Goal: Task Accomplishment & Management: Use online tool/utility

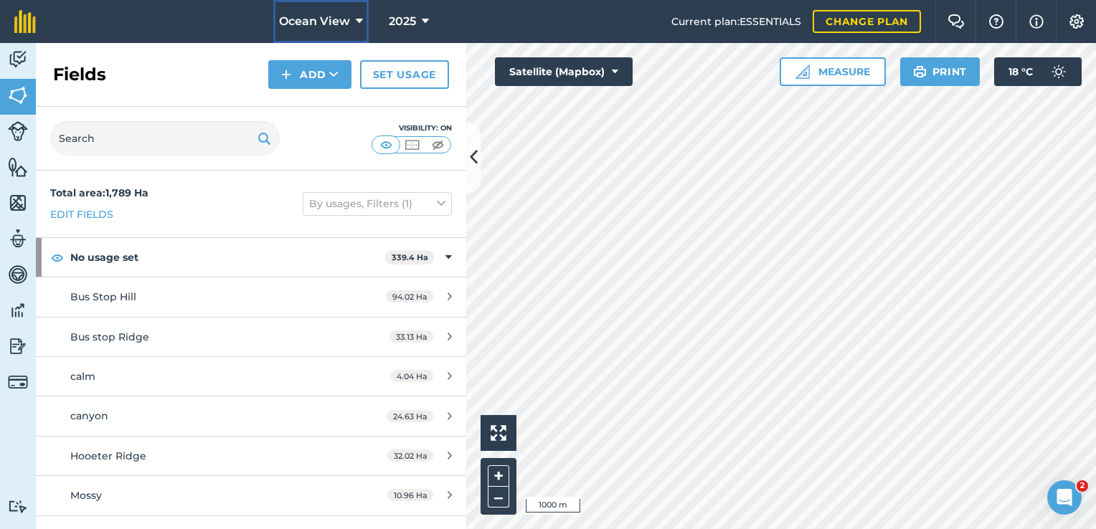
click at [346, 20] on span "Ocean View" at bounding box center [314, 21] width 71 height 17
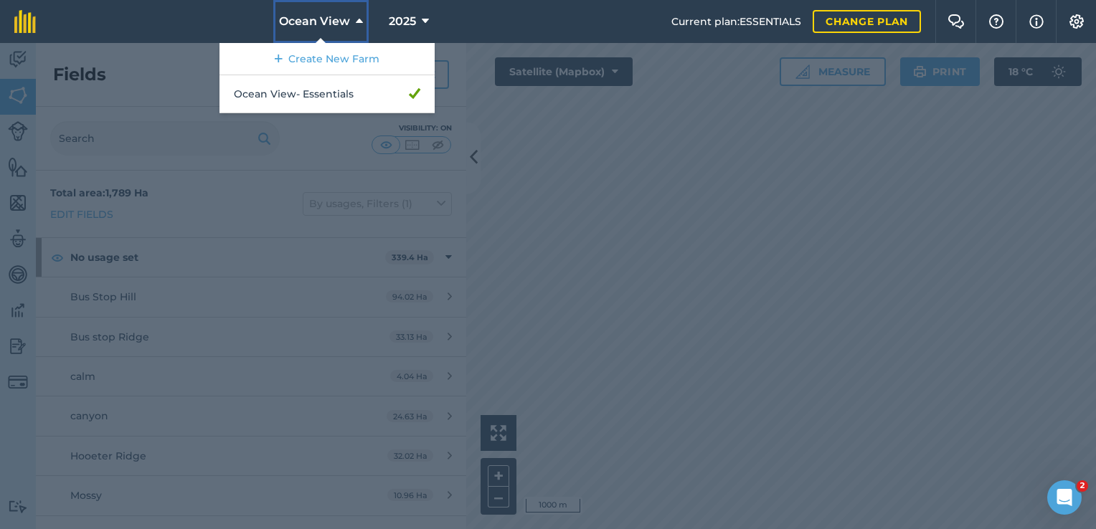
click at [346, 20] on span "Ocean View" at bounding box center [314, 21] width 71 height 17
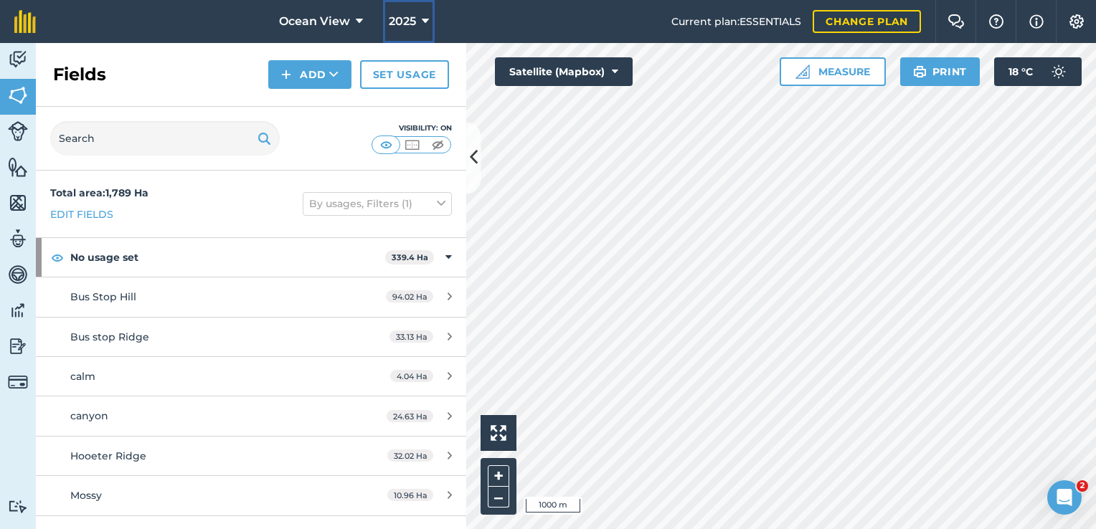
click at [407, 19] on span "2025" at bounding box center [402, 21] width 27 height 17
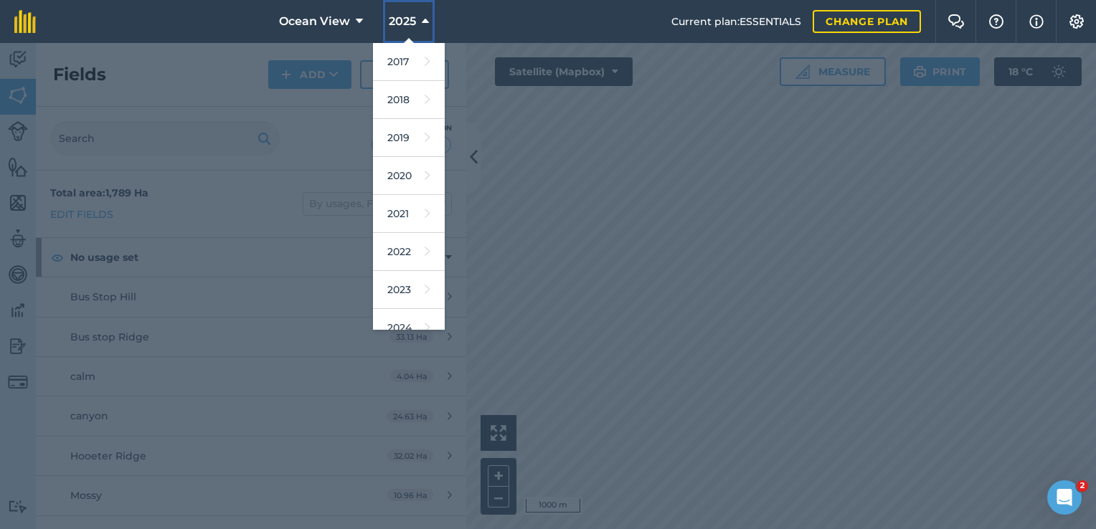
click at [407, 19] on span "2025" at bounding box center [402, 21] width 27 height 17
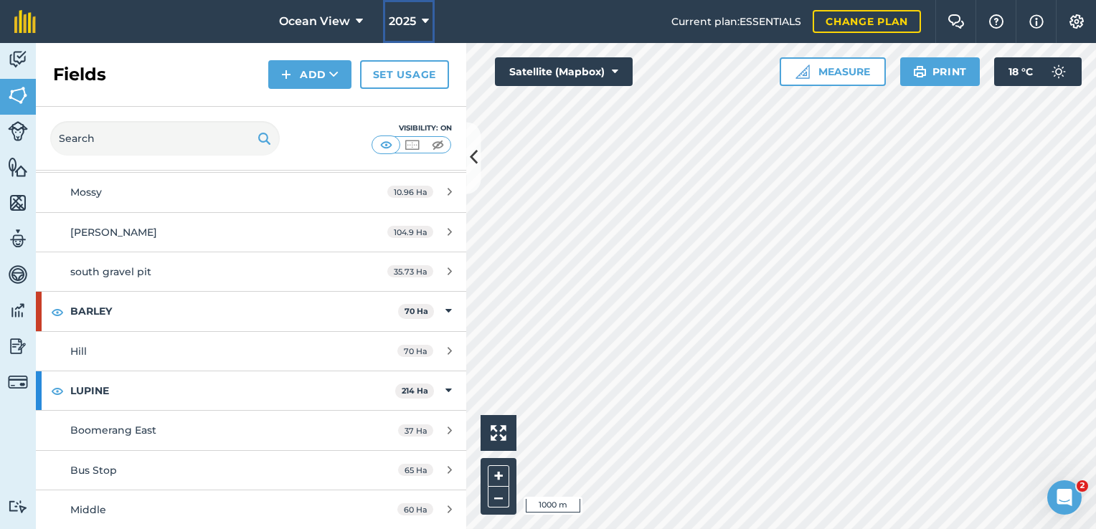
scroll to position [263, 0]
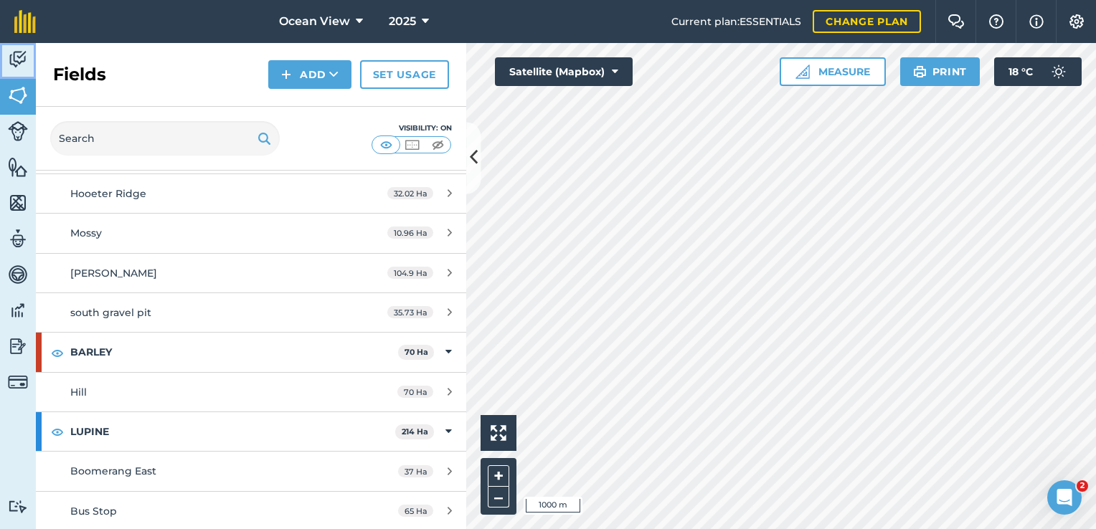
click at [18, 55] on img at bounding box center [18, 60] width 20 height 22
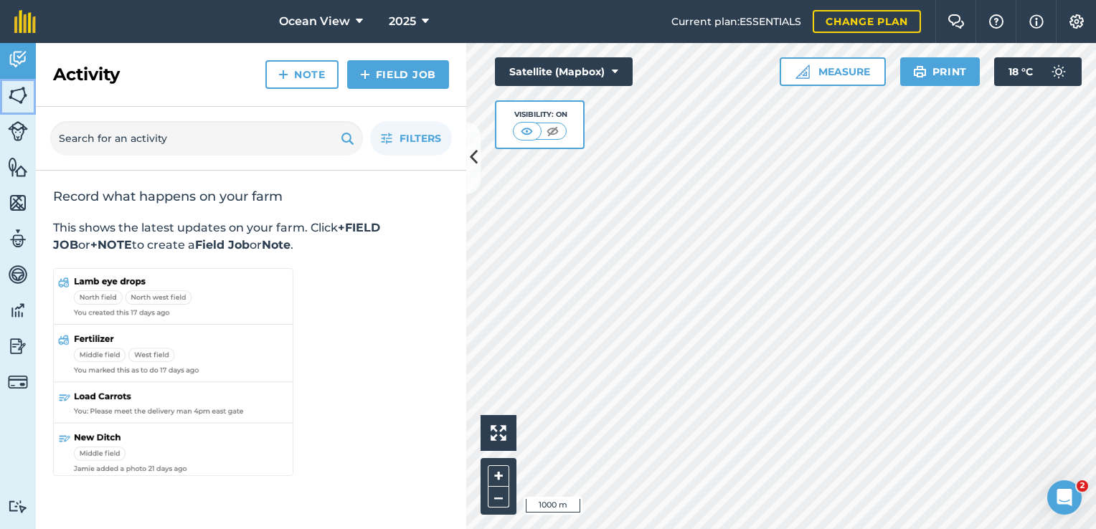
click at [17, 93] on img at bounding box center [18, 96] width 20 height 22
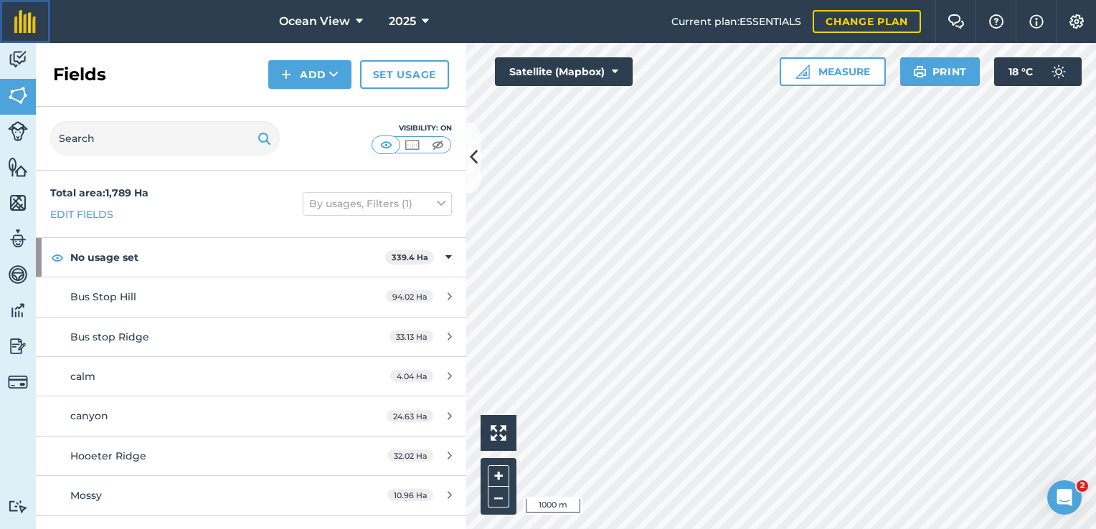
click at [20, 26] on img at bounding box center [25, 21] width 22 height 23
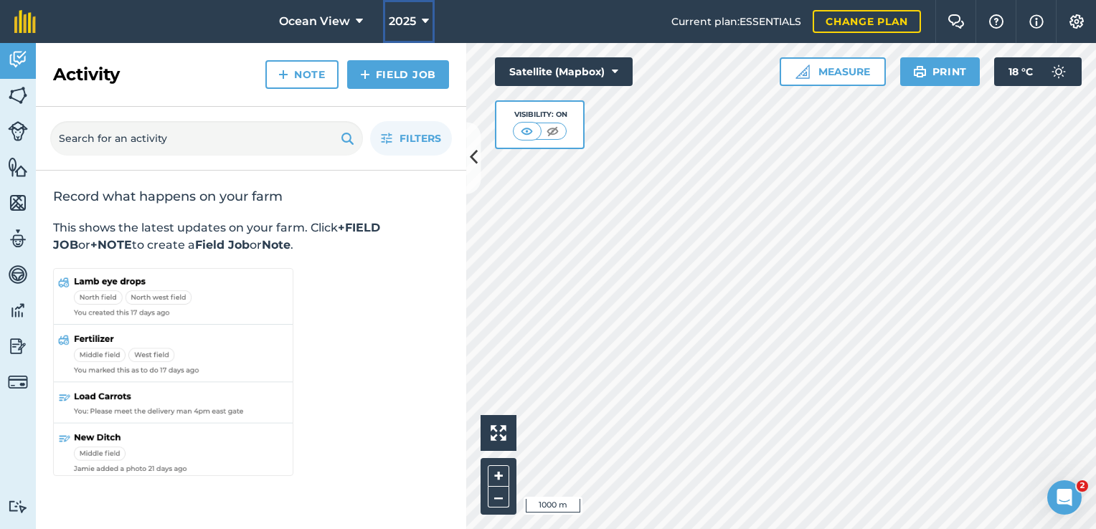
click at [402, 22] on span "2025" at bounding box center [402, 21] width 27 height 17
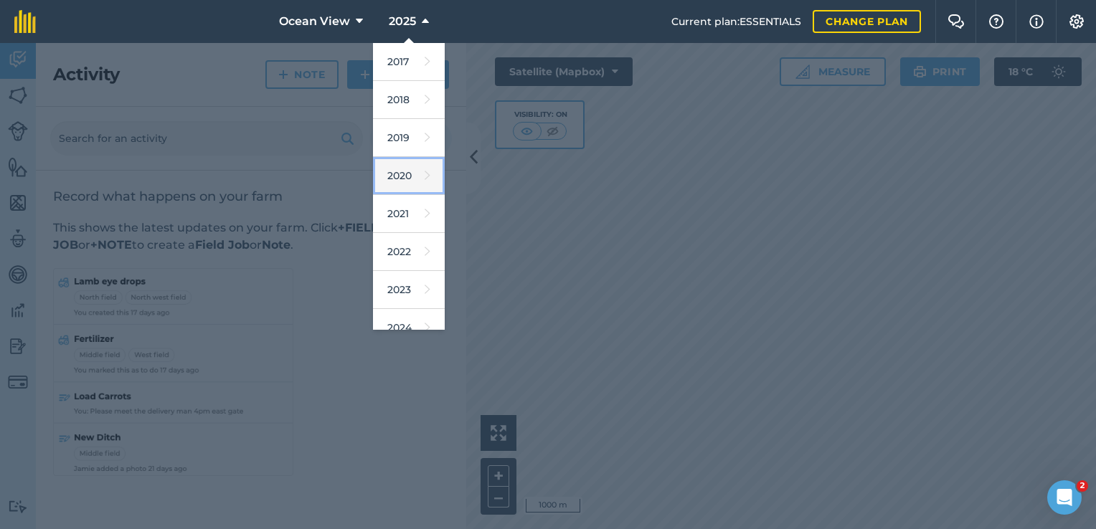
click at [399, 180] on link "2020" at bounding box center [409, 176] width 72 height 38
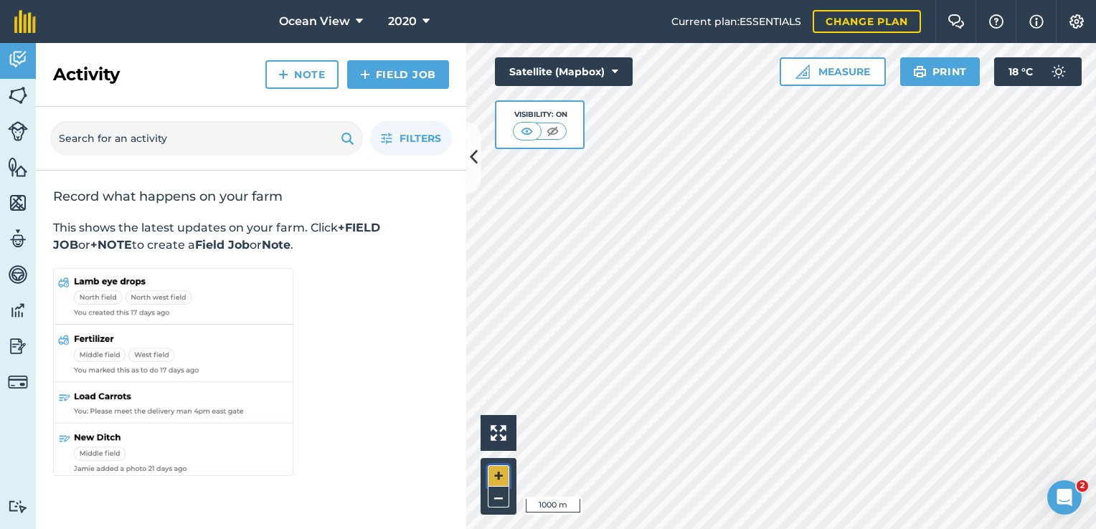
click at [494, 476] on button "+" at bounding box center [499, 477] width 22 height 22
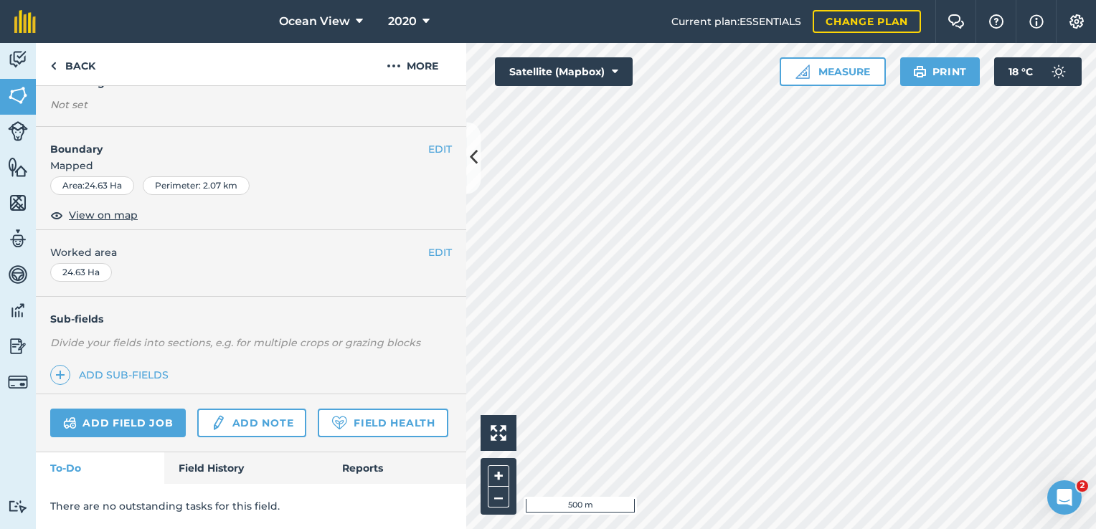
scroll to position [181, 0]
click at [57, 367] on img at bounding box center [60, 375] width 10 height 17
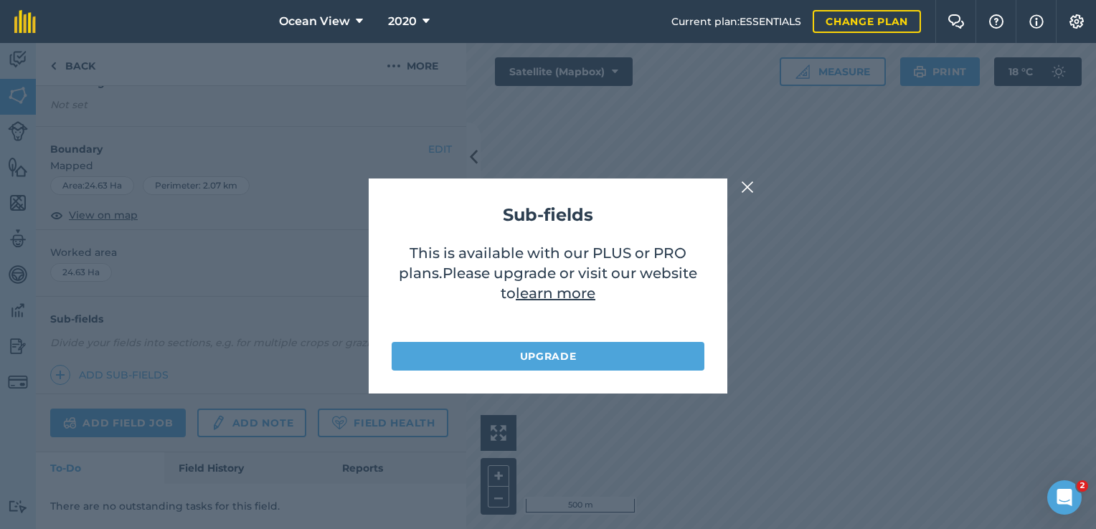
click at [742, 186] on img at bounding box center [747, 187] width 13 height 17
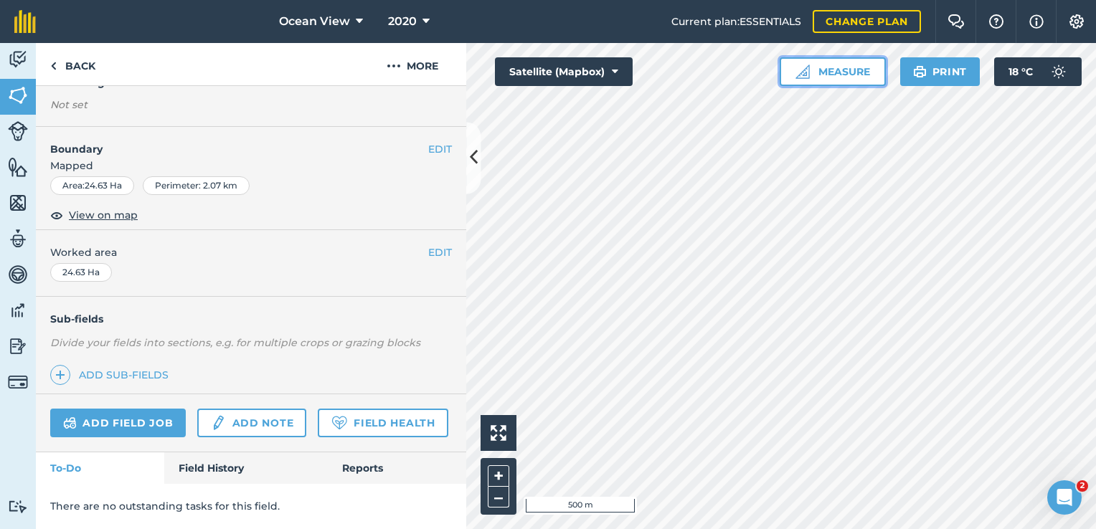
click at [837, 71] on button "Measure" at bounding box center [833, 71] width 106 height 29
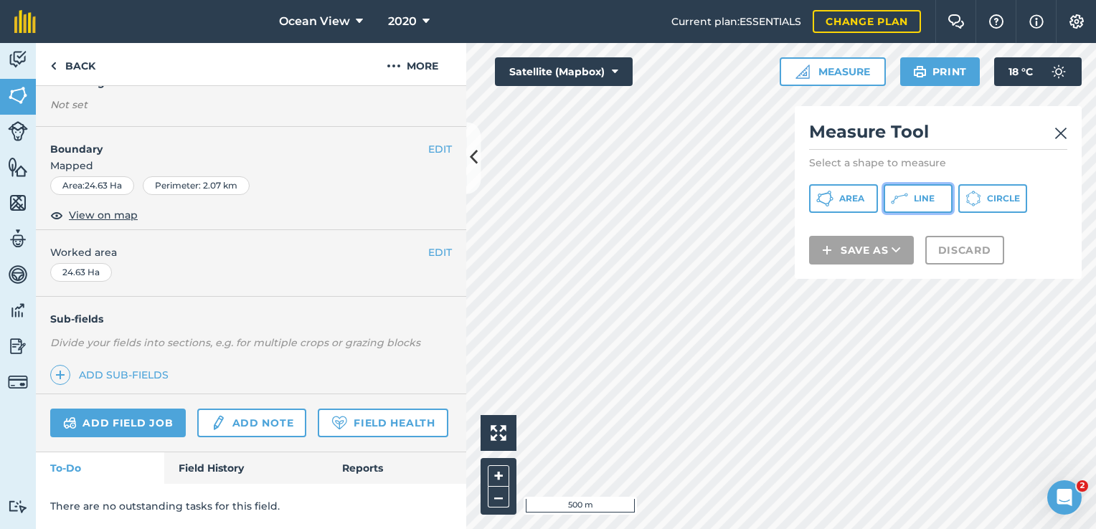
click at [914, 199] on span "Line" at bounding box center [924, 198] width 21 height 11
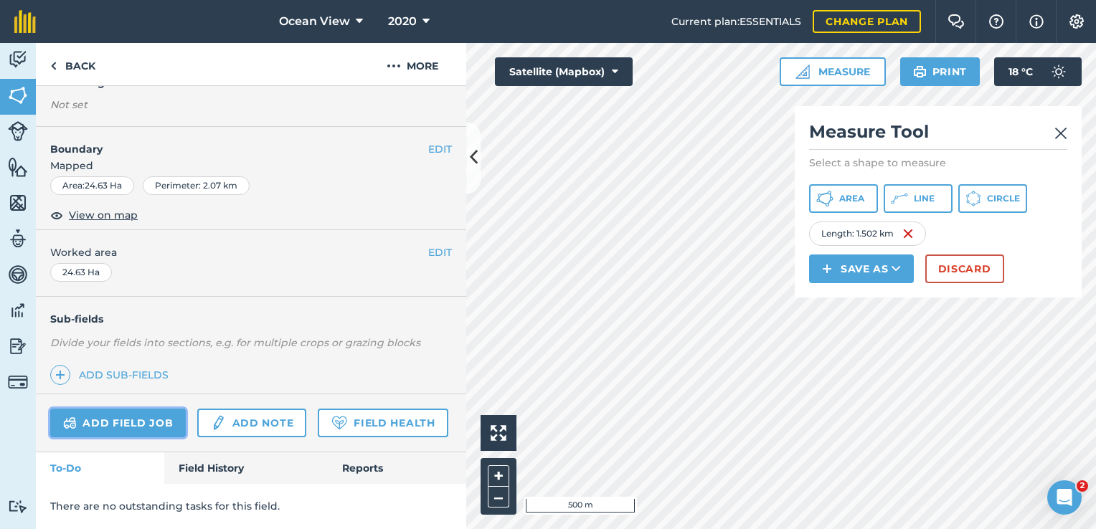
click at [106, 409] on link "Add field job" at bounding box center [118, 423] width 136 height 29
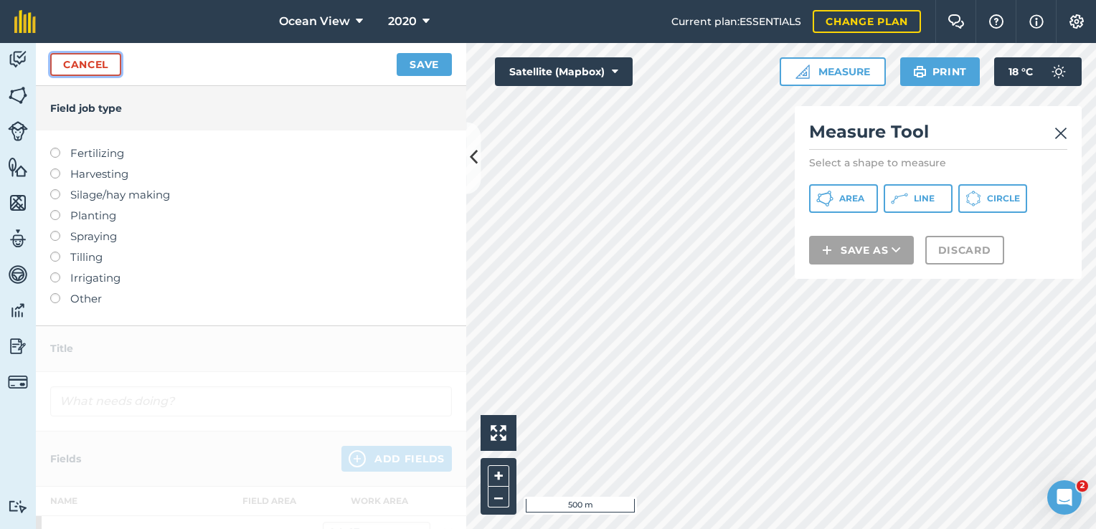
click at [91, 63] on link "Cancel" at bounding box center [85, 64] width 71 height 23
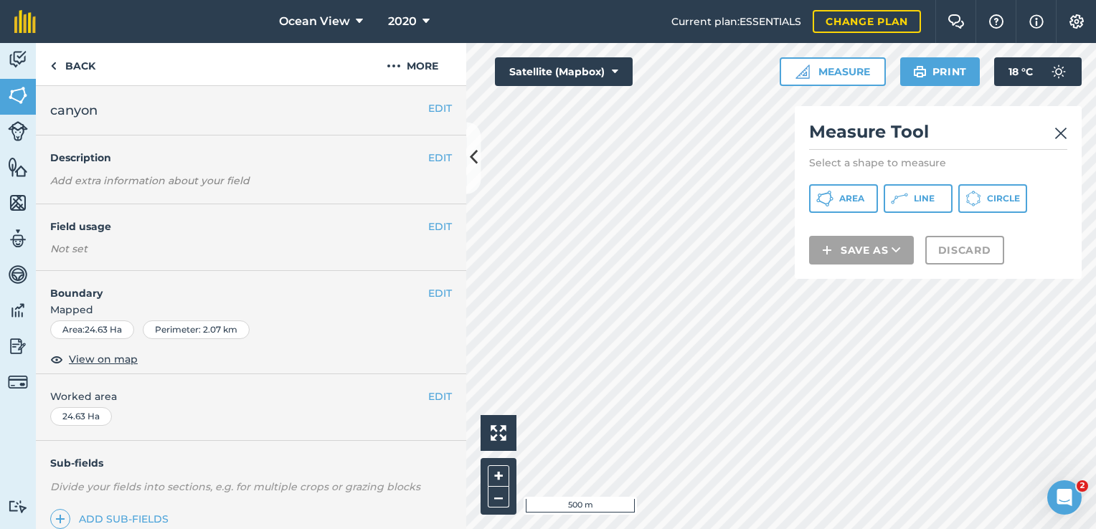
scroll to position [181, 0]
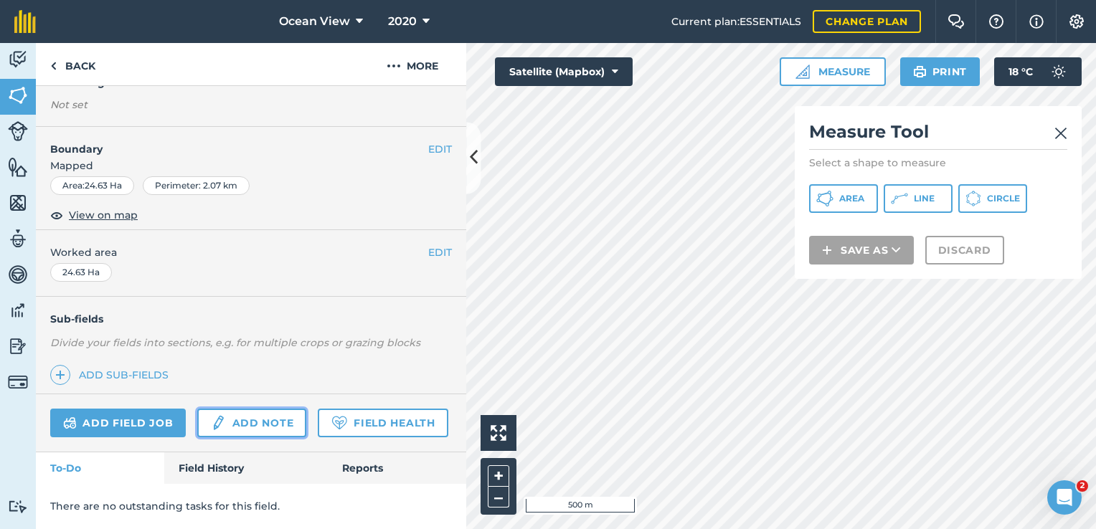
click at [257, 409] on link "Add note" at bounding box center [251, 423] width 109 height 29
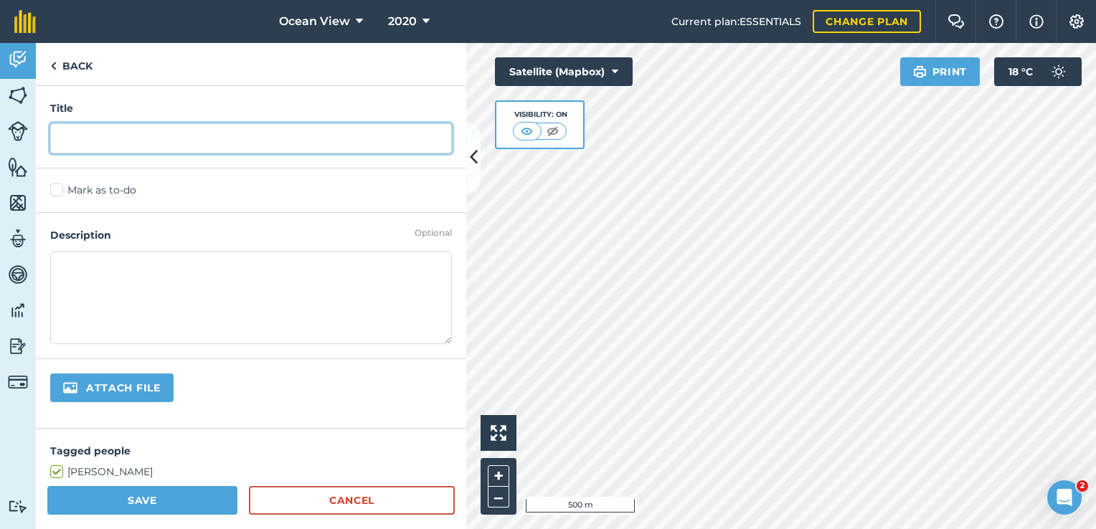
click at [88, 138] on input "text" at bounding box center [251, 138] width 402 height 30
type input "Fencing"
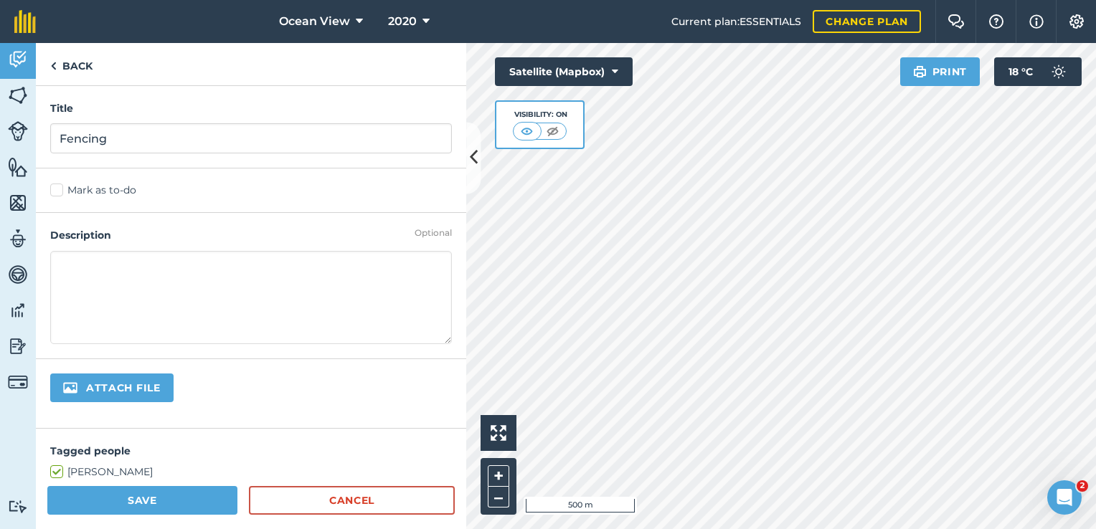
click at [77, 272] on textarea at bounding box center [251, 297] width 402 height 93
type textarea "1.5km"
click at [153, 498] on button "Save" at bounding box center [142, 500] width 190 height 29
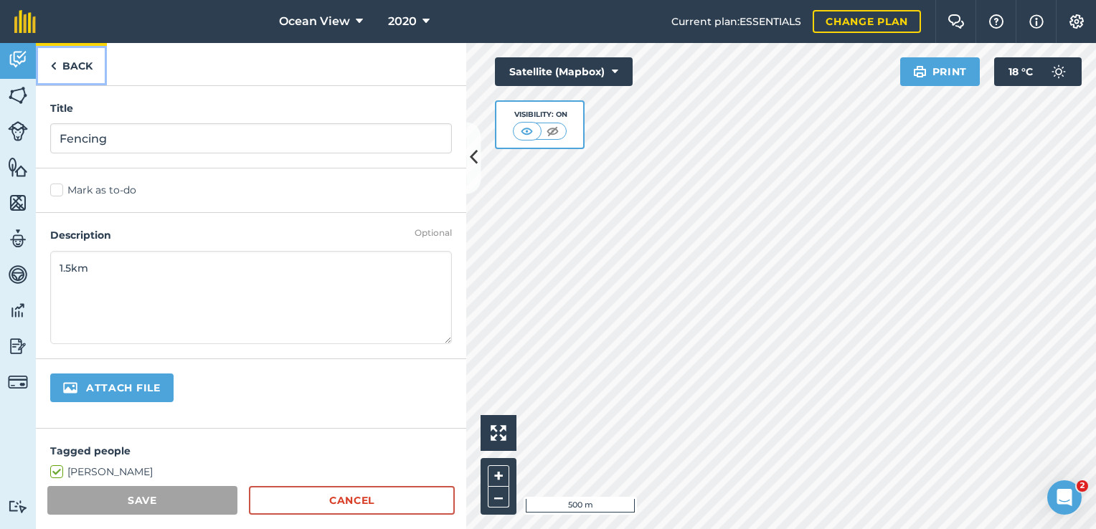
click at [65, 66] on link "Back" at bounding box center [71, 64] width 71 height 42
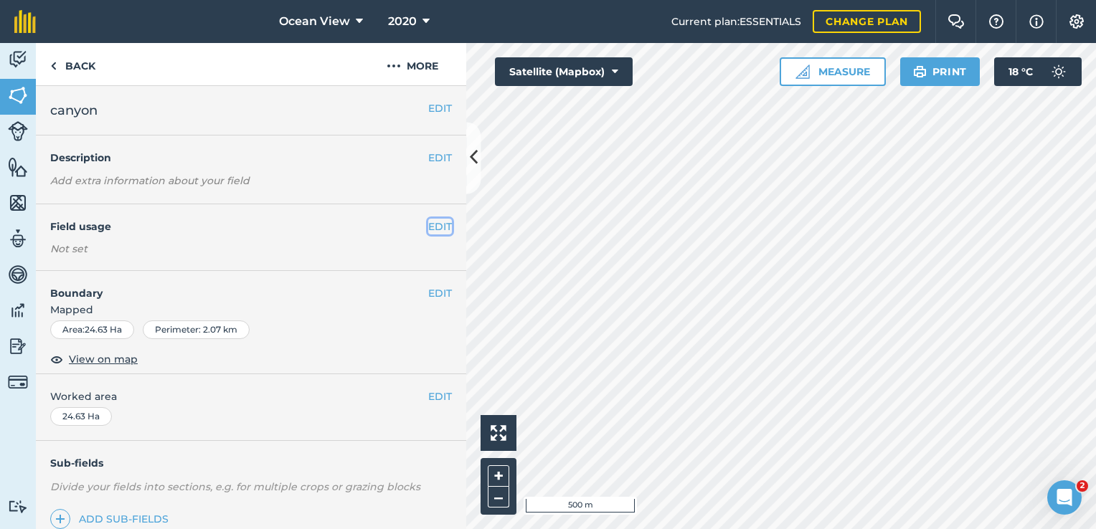
click at [434, 226] on button "EDIT" at bounding box center [440, 227] width 24 height 16
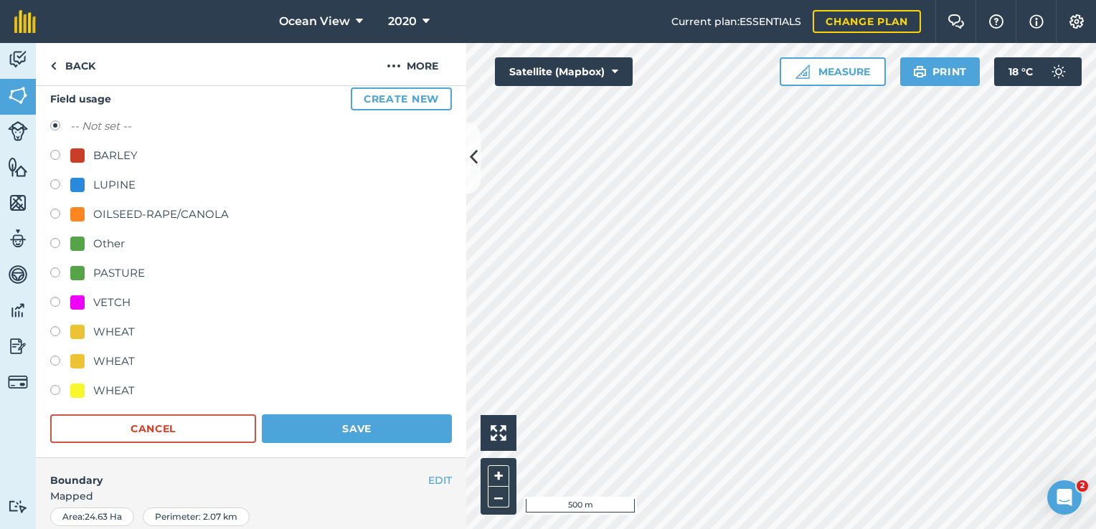
scroll to position [133, 0]
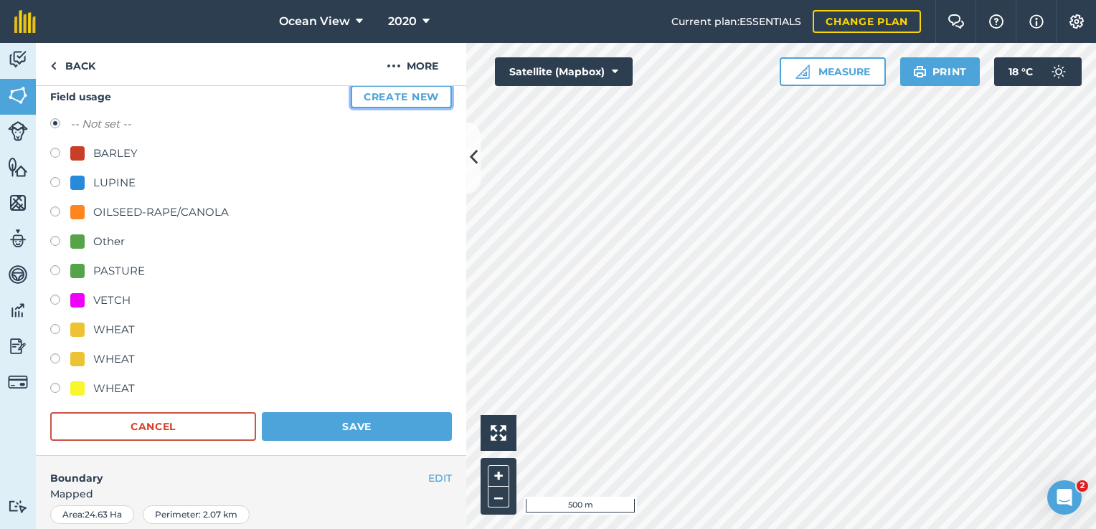
click at [387, 102] on button "Create new" at bounding box center [401, 96] width 101 height 23
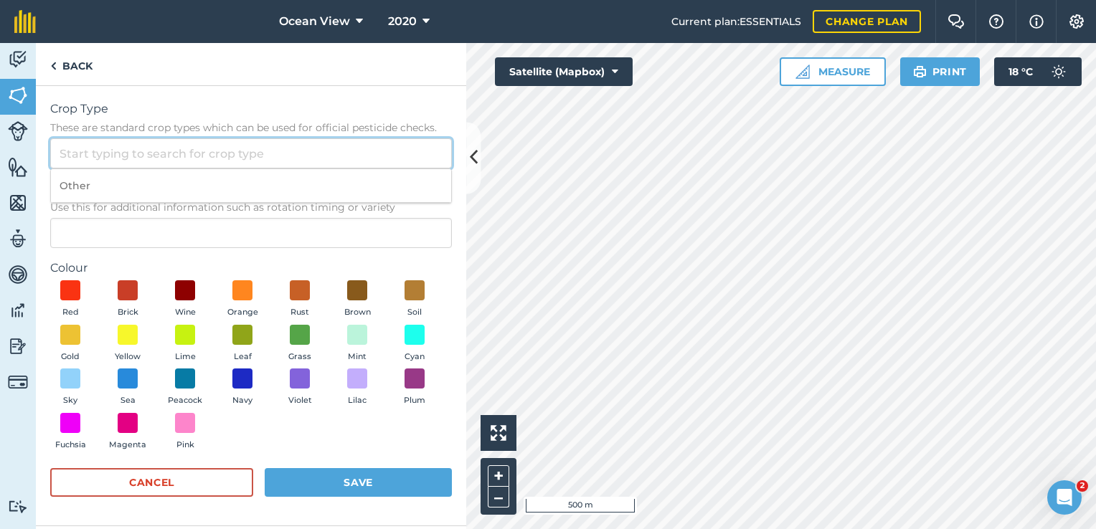
click at [84, 155] on input "Crop Type These are standard crop types which can be used for official pesticid…" at bounding box center [251, 153] width 402 height 30
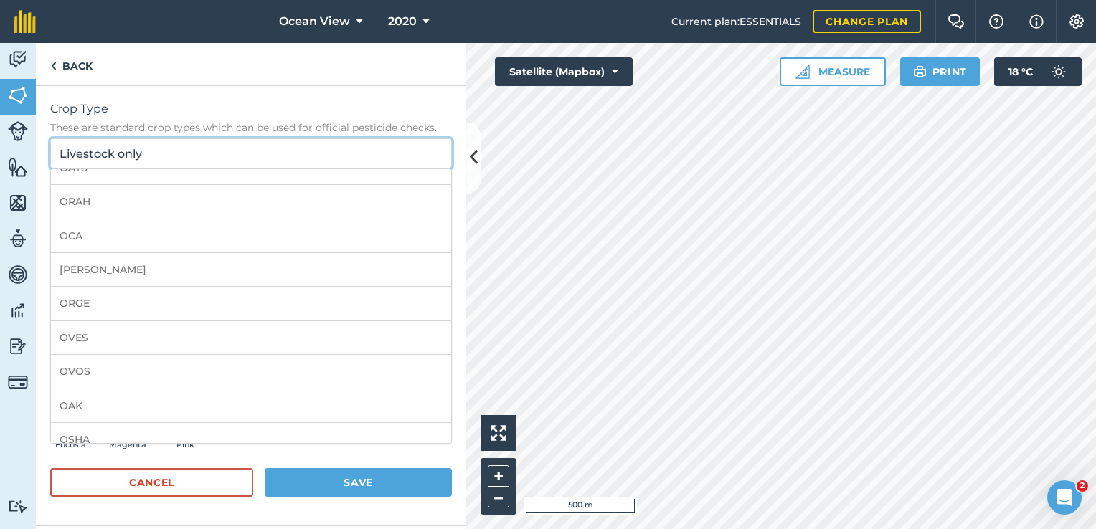
scroll to position [166, 0]
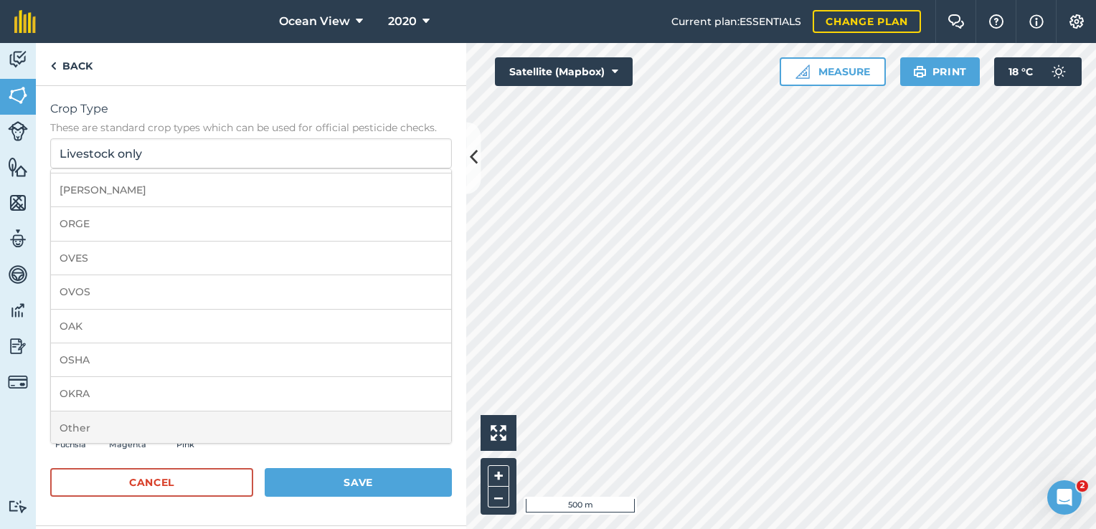
click at [92, 426] on li "Other" at bounding box center [251, 429] width 400 height 34
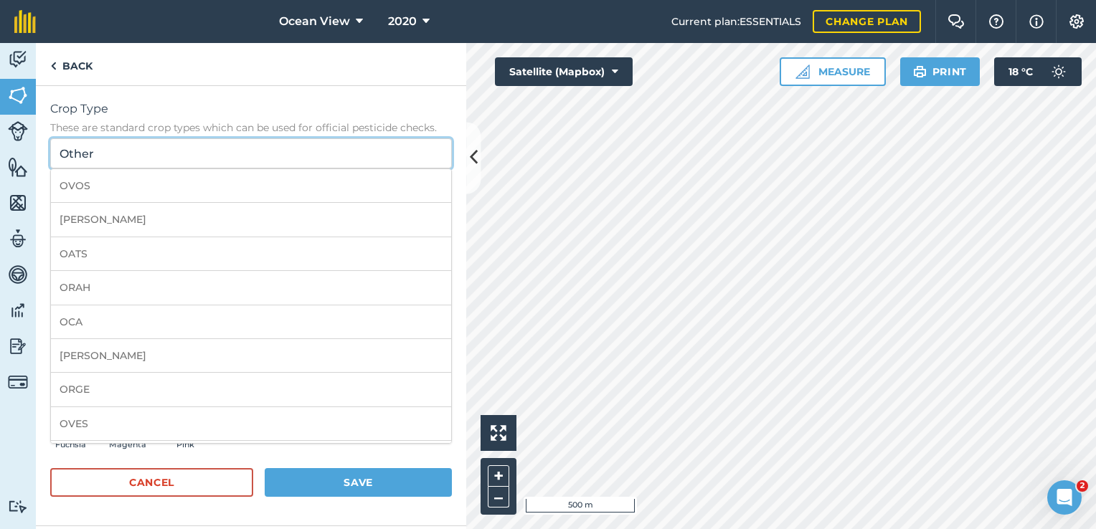
click at [105, 156] on input "Other" at bounding box center [251, 153] width 402 height 30
type input "O"
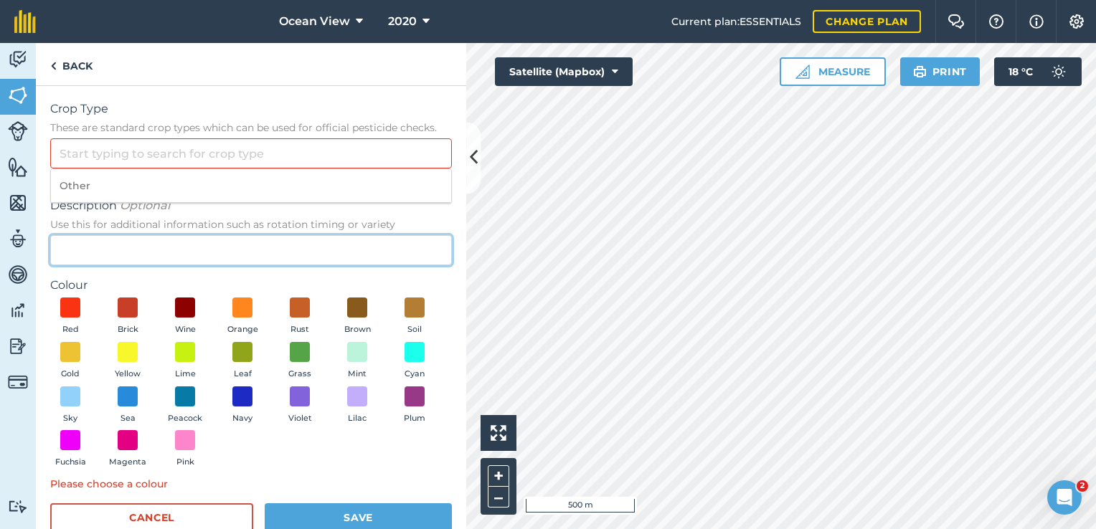
click at [83, 242] on input "Description Optional Use this for additional information such as rotation timin…" at bounding box center [251, 250] width 402 height 30
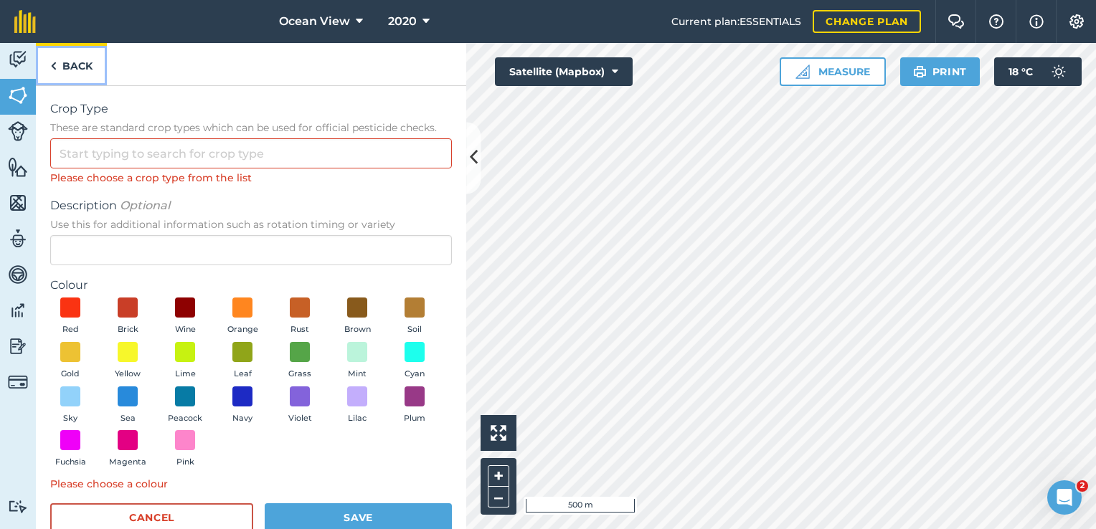
click at [66, 66] on link "Back" at bounding box center [71, 64] width 71 height 42
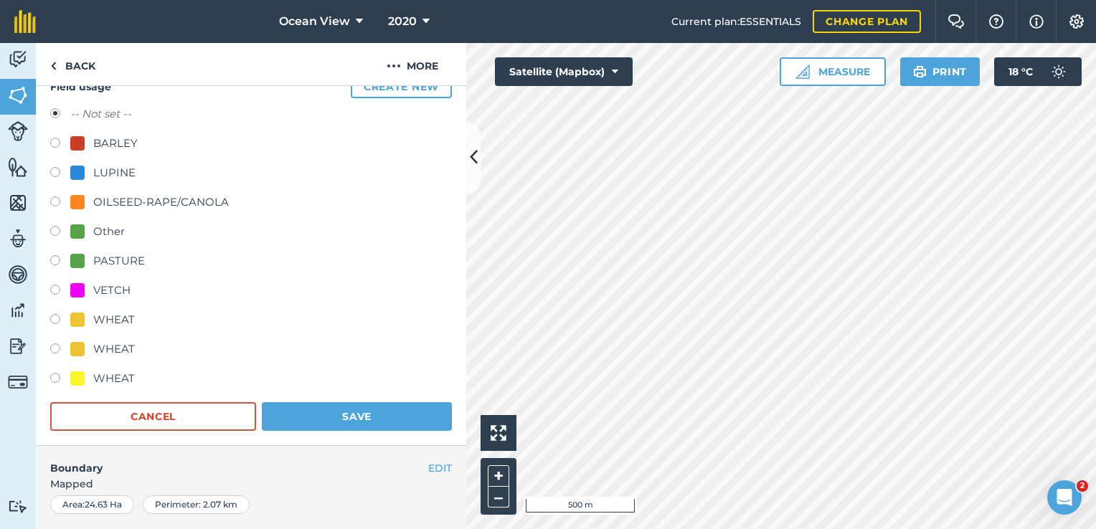
scroll to position [146, 0]
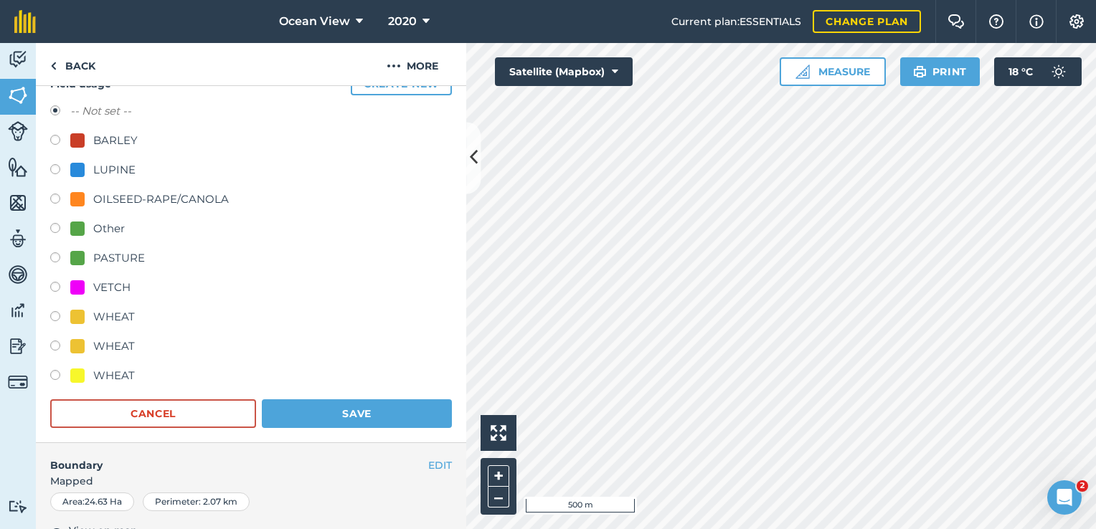
click at [121, 260] on div "PASTURE" at bounding box center [119, 258] width 52 height 17
radio input "true"
radio input "false"
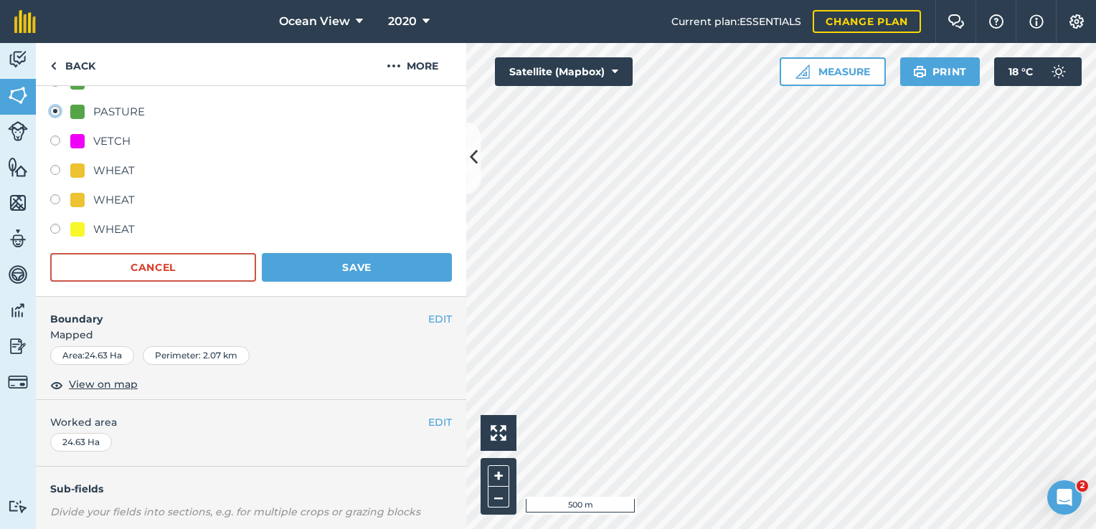
scroll to position [293, 0]
click at [364, 265] on button "Save" at bounding box center [357, 267] width 190 height 29
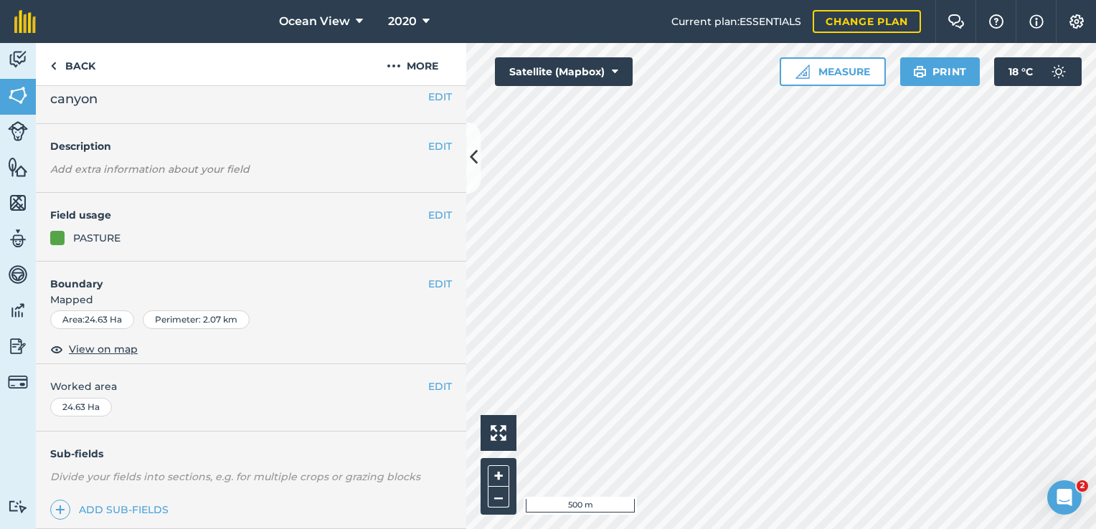
scroll to position [0, 0]
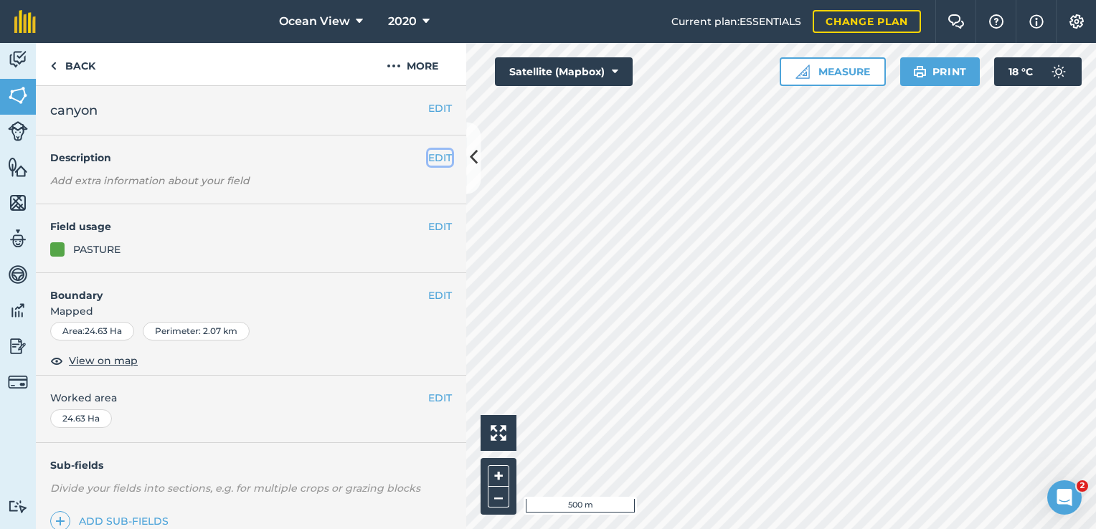
click at [432, 156] on button "EDIT" at bounding box center [440, 158] width 24 height 16
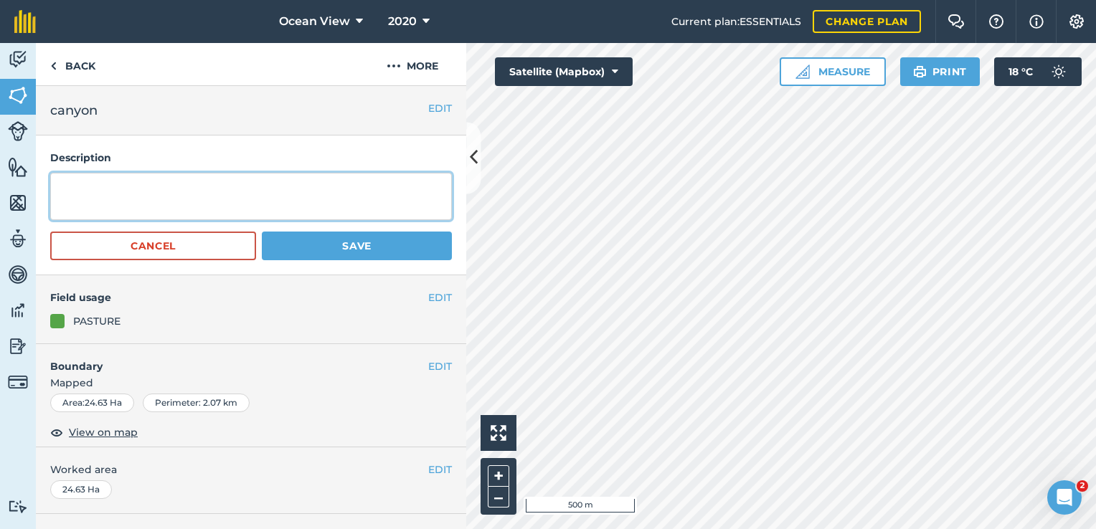
click at [83, 192] on textarea at bounding box center [251, 196] width 402 height 47
type textarea "1.5km fencing"
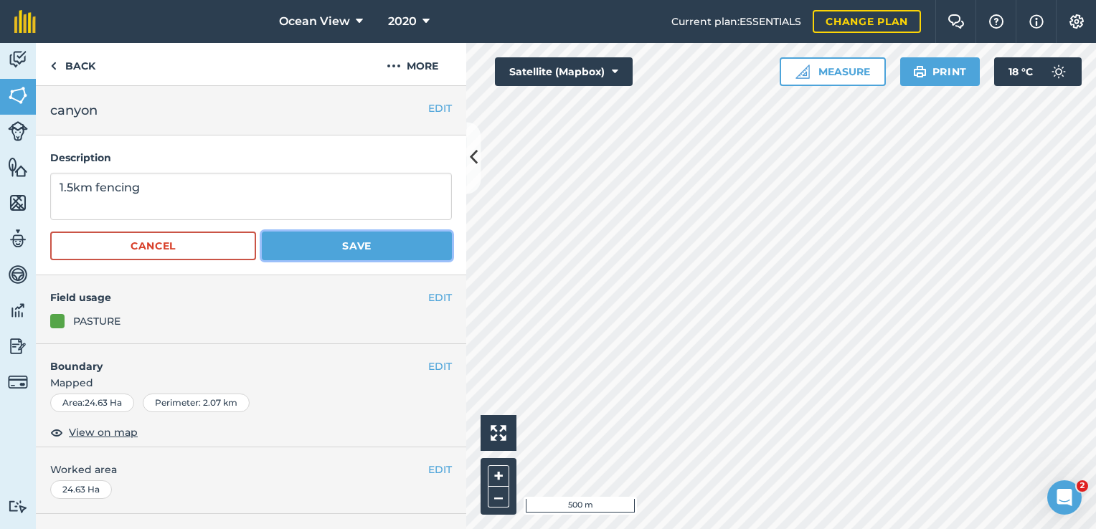
click at [353, 245] on button "Save" at bounding box center [357, 246] width 190 height 29
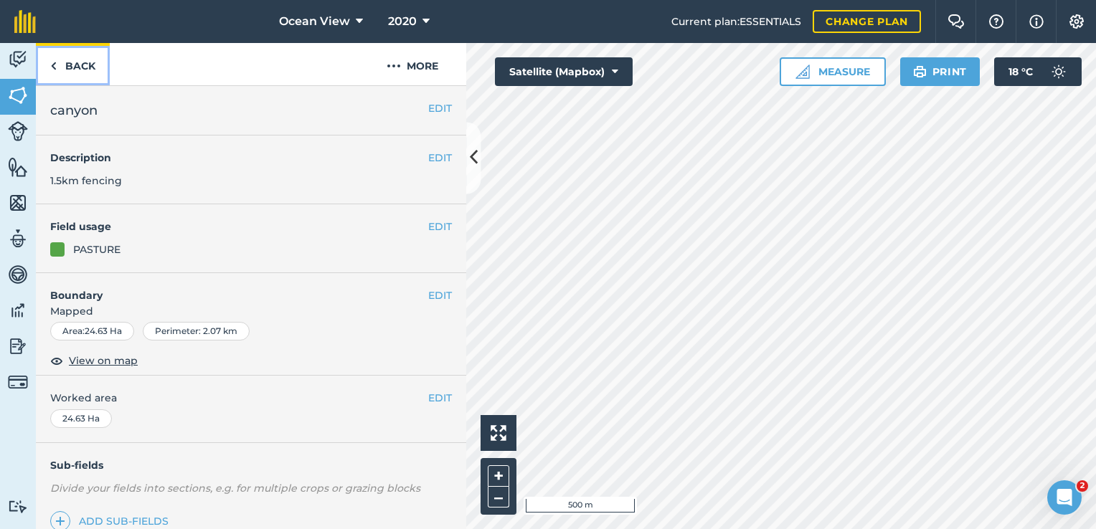
click at [55, 67] on img at bounding box center [53, 65] width 6 height 17
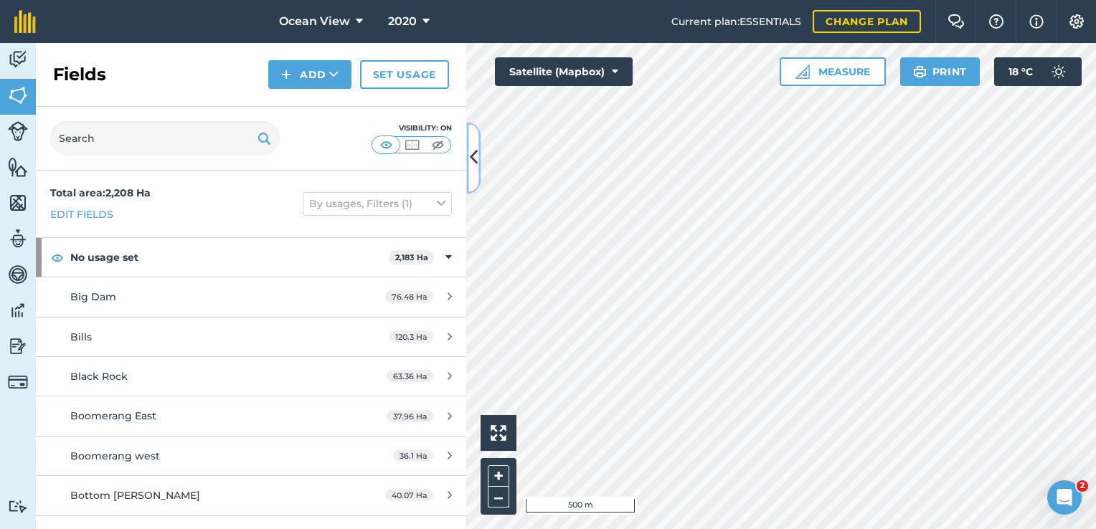
click at [471, 165] on icon at bounding box center [474, 158] width 8 height 25
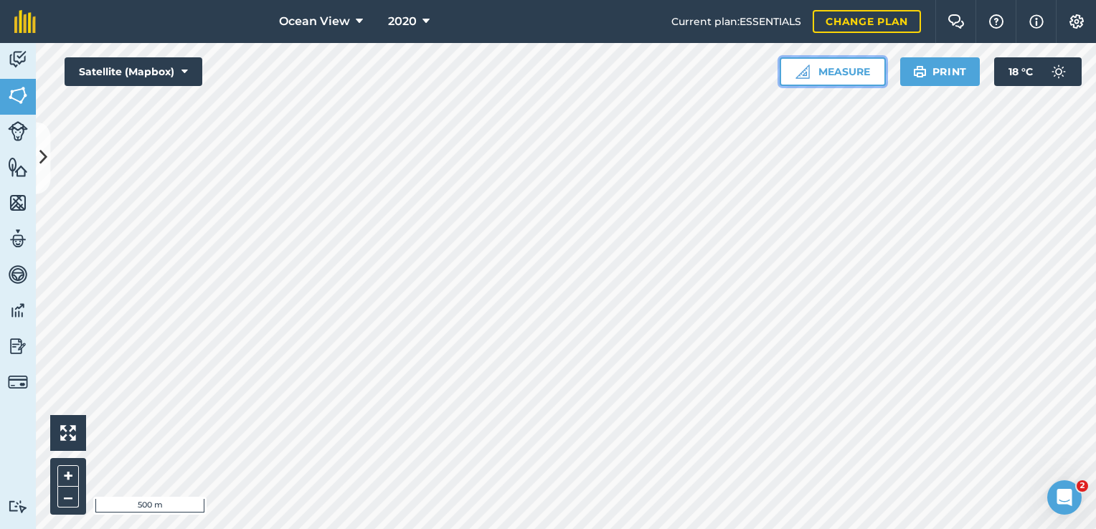
click at [851, 65] on button "Measure" at bounding box center [833, 71] width 106 height 29
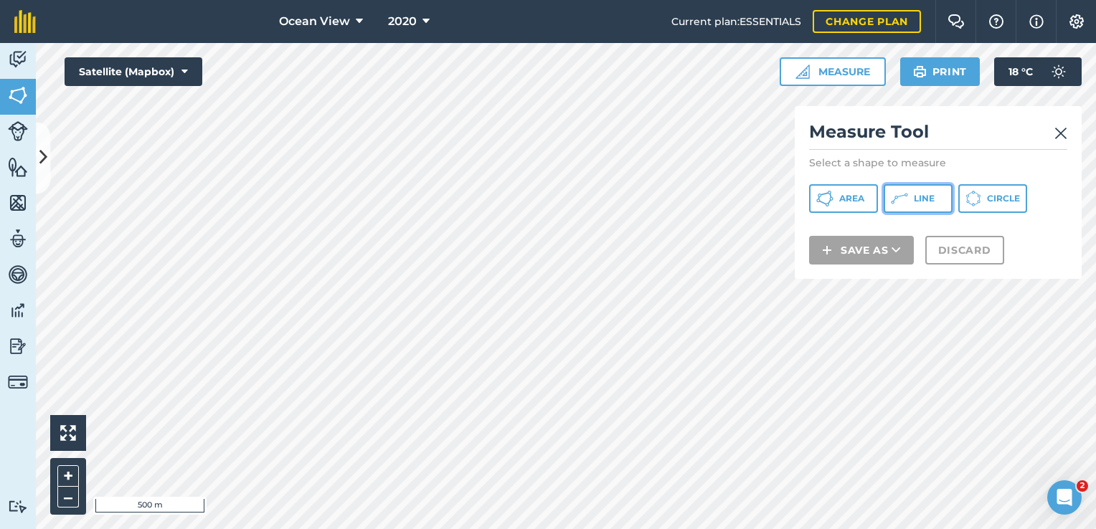
click at [927, 193] on span "Line" at bounding box center [924, 198] width 21 height 11
click at [1057, 136] on img at bounding box center [1061, 133] width 13 height 17
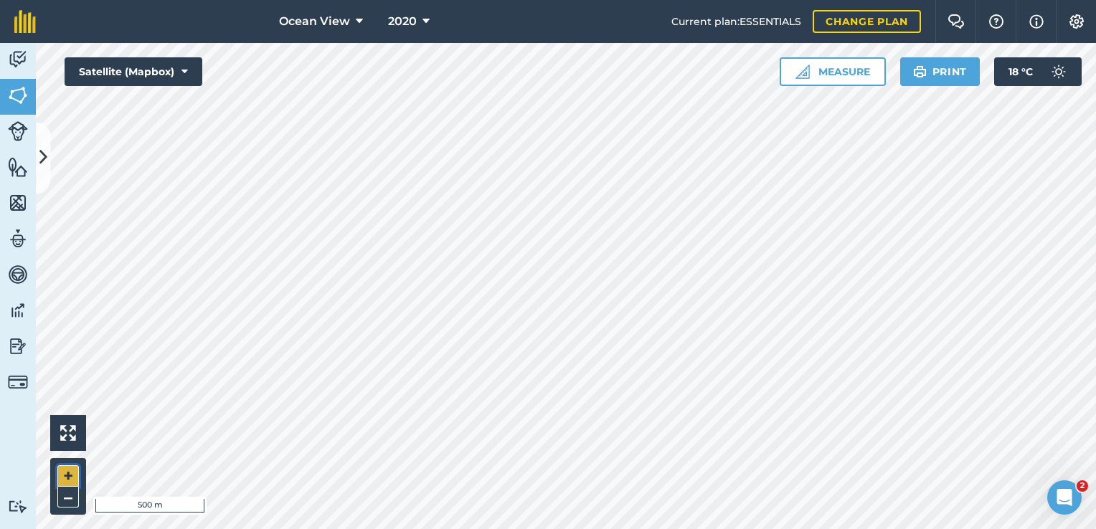
click at [66, 476] on button "+" at bounding box center [68, 477] width 22 height 22
click at [817, 70] on button "Measure" at bounding box center [833, 71] width 106 height 29
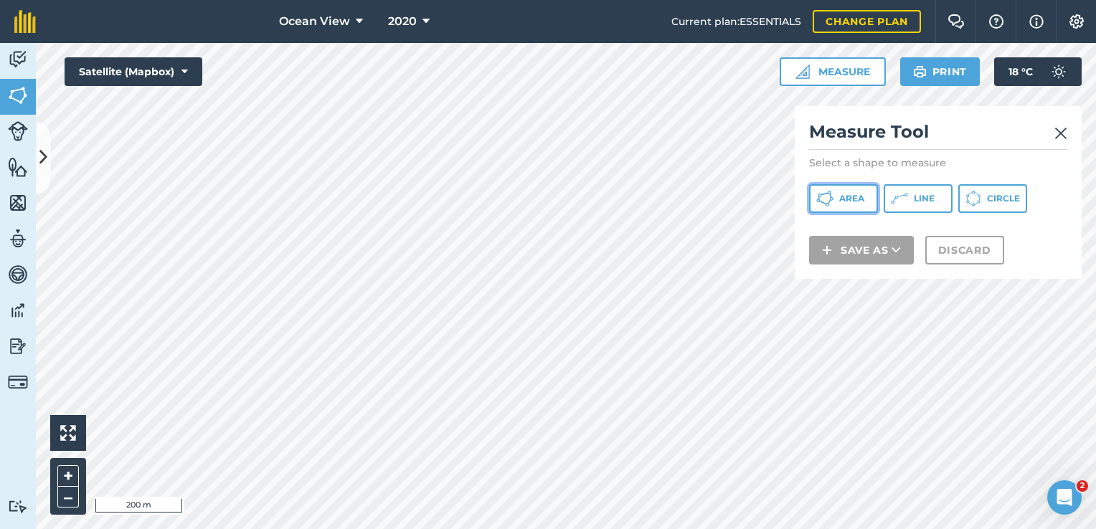
click at [843, 197] on span "Area" at bounding box center [851, 198] width 25 height 11
click at [1061, 128] on img at bounding box center [1061, 133] width 13 height 17
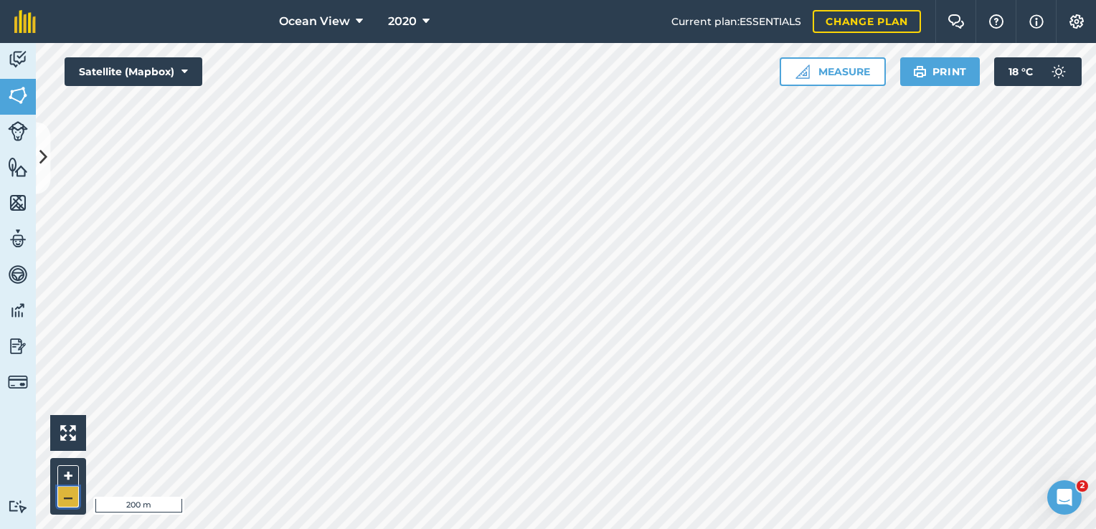
click at [60, 504] on button "–" at bounding box center [68, 497] width 22 height 21
click at [814, 72] on button "Measure" at bounding box center [833, 71] width 106 height 29
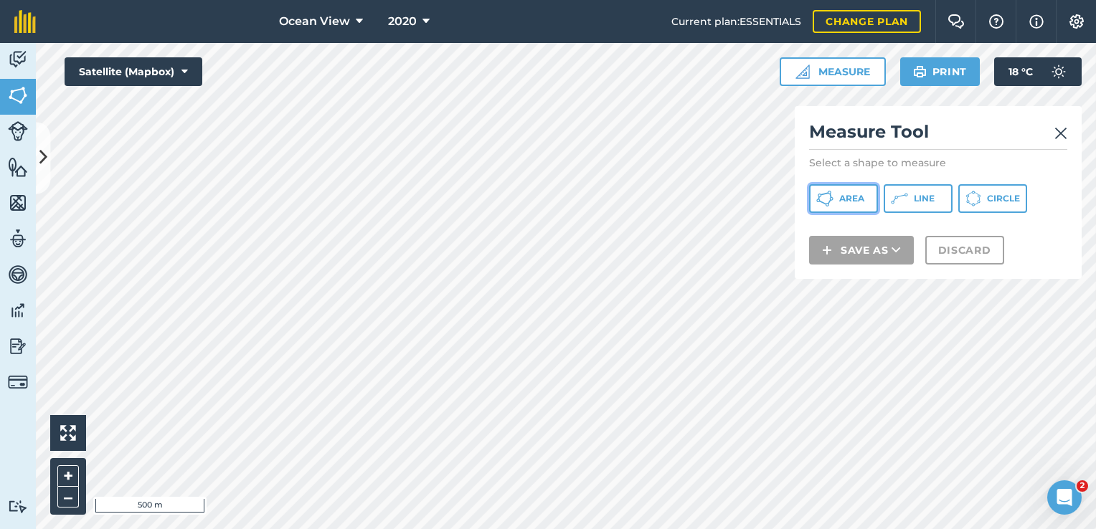
click at [838, 198] on button "Area" at bounding box center [843, 198] width 69 height 29
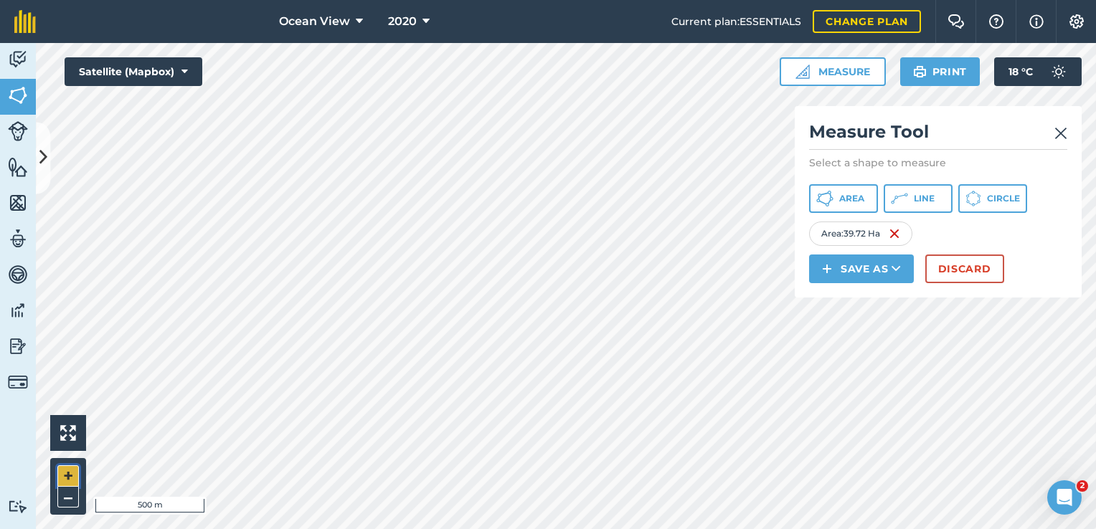
click at [70, 472] on button "+" at bounding box center [68, 477] width 22 height 22
click at [67, 473] on button "+" at bounding box center [68, 477] width 22 height 22
click at [66, 504] on button "–" at bounding box center [68, 497] width 22 height 21
click at [65, 475] on button "+" at bounding box center [68, 477] width 22 height 22
click at [70, 499] on button "–" at bounding box center [68, 497] width 22 height 21
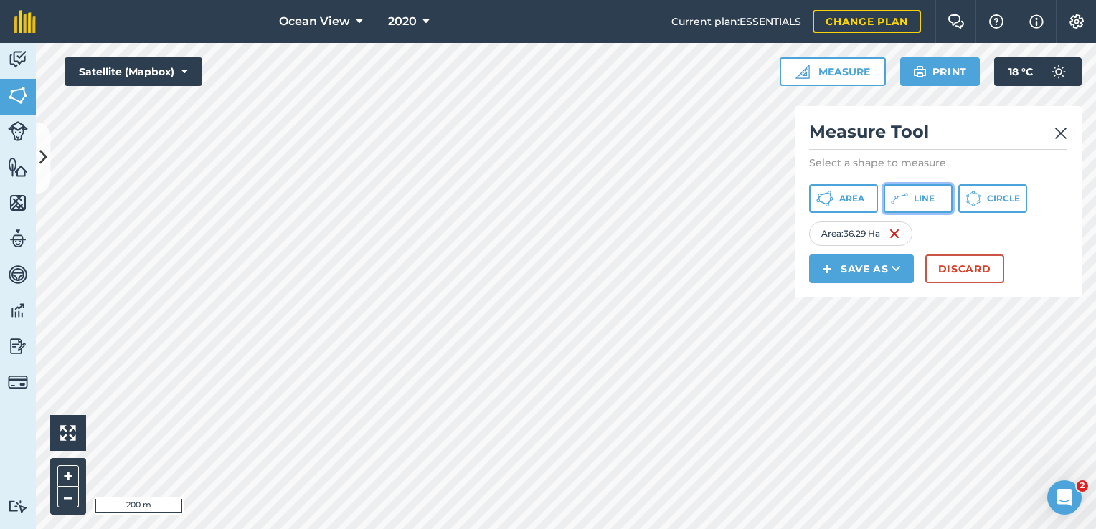
click at [925, 199] on span "Line" at bounding box center [924, 198] width 21 height 11
click at [878, 265] on button "Save as" at bounding box center [861, 269] width 105 height 29
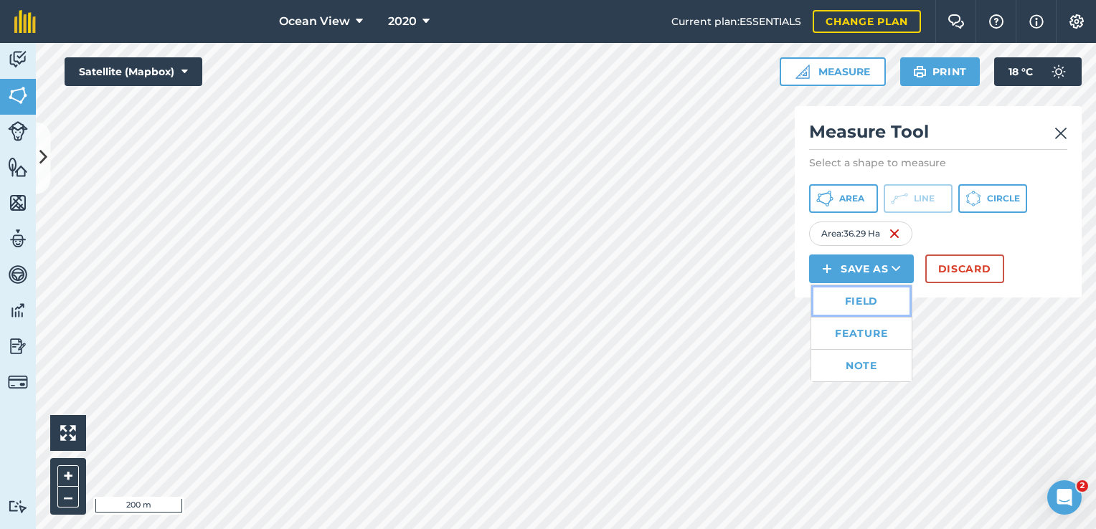
click at [857, 303] on link "Field" at bounding box center [861, 302] width 100 height 32
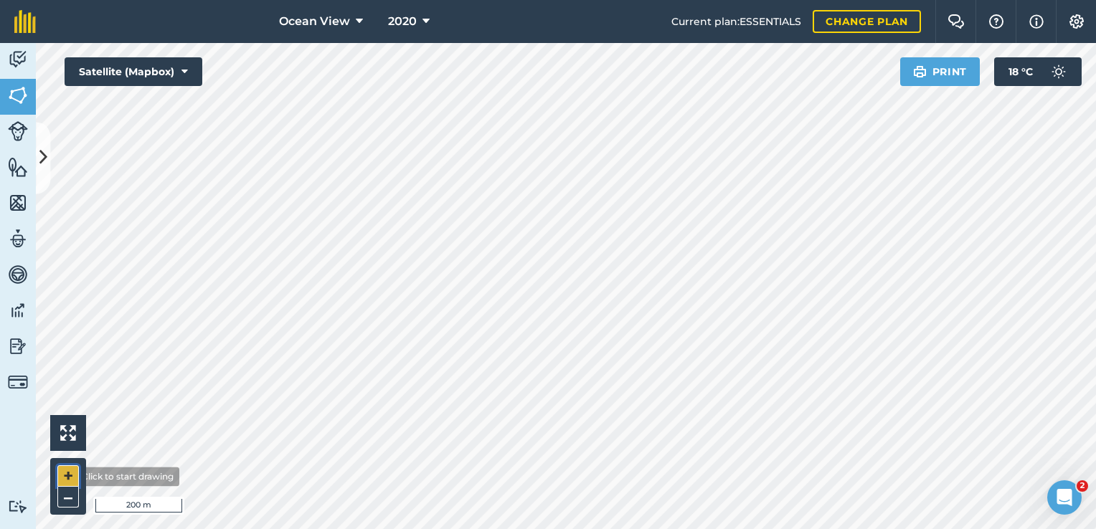
click at [65, 477] on button "+" at bounding box center [68, 477] width 22 height 22
click at [62, 501] on button "–" at bounding box center [68, 497] width 22 height 21
click at [15, 98] on img at bounding box center [18, 96] width 20 height 22
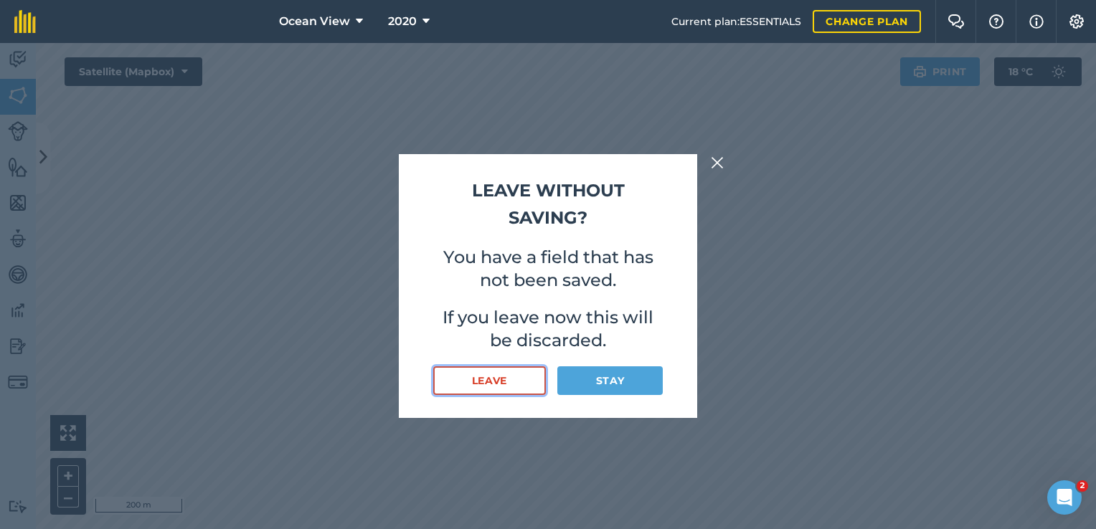
click at [505, 378] on button "Leave" at bounding box center [489, 381] width 113 height 29
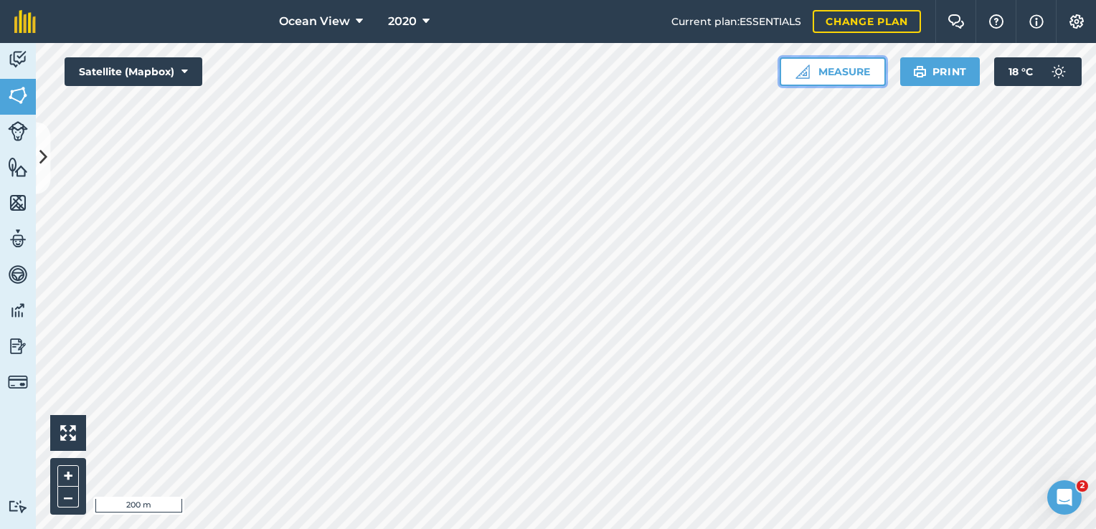
click at [852, 82] on button "Measure" at bounding box center [833, 71] width 106 height 29
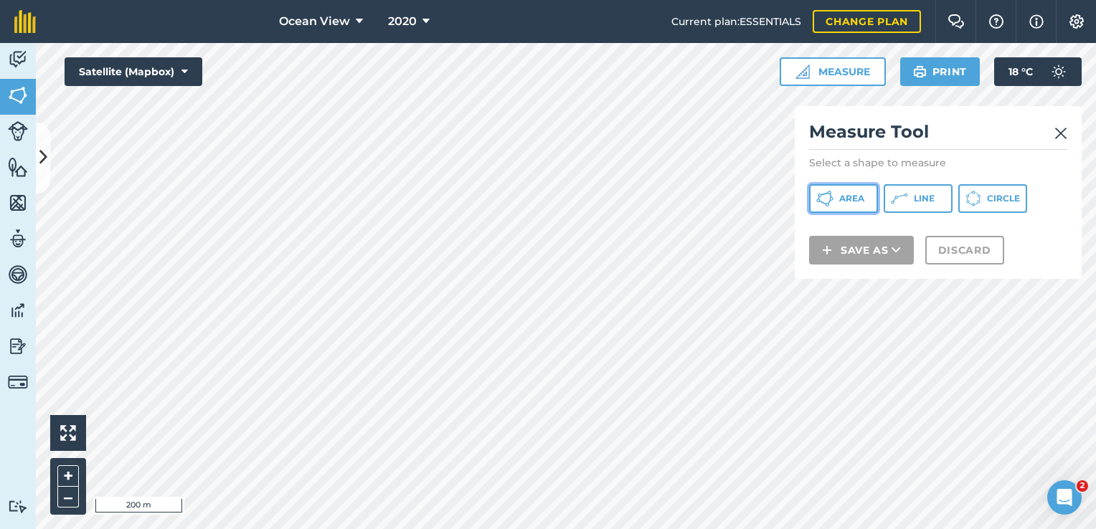
click at [855, 203] on span "Area" at bounding box center [851, 198] width 25 height 11
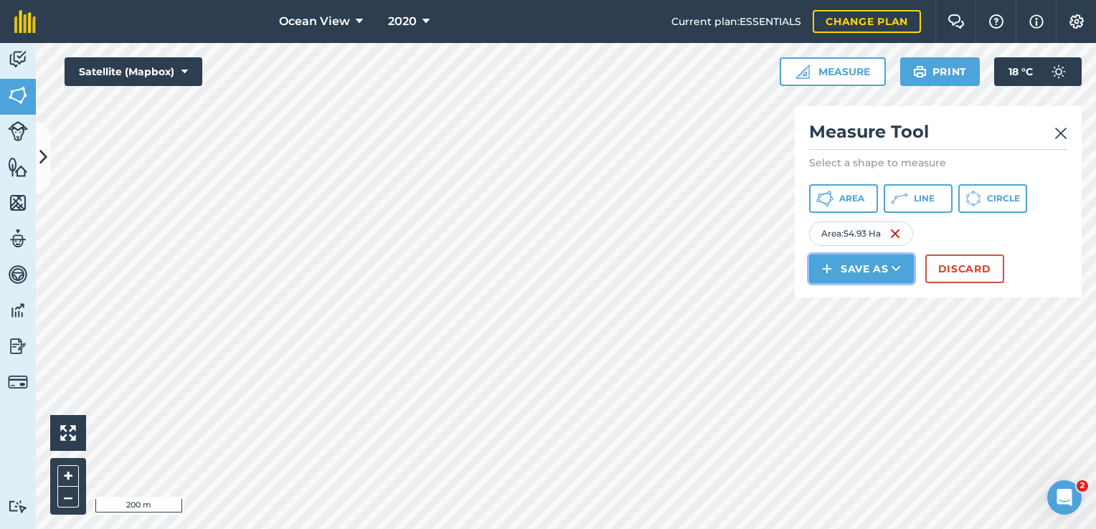
click at [858, 263] on button "Save as" at bounding box center [861, 269] width 105 height 29
click at [859, 298] on link "Field" at bounding box center [861, 302] width 100 height 32
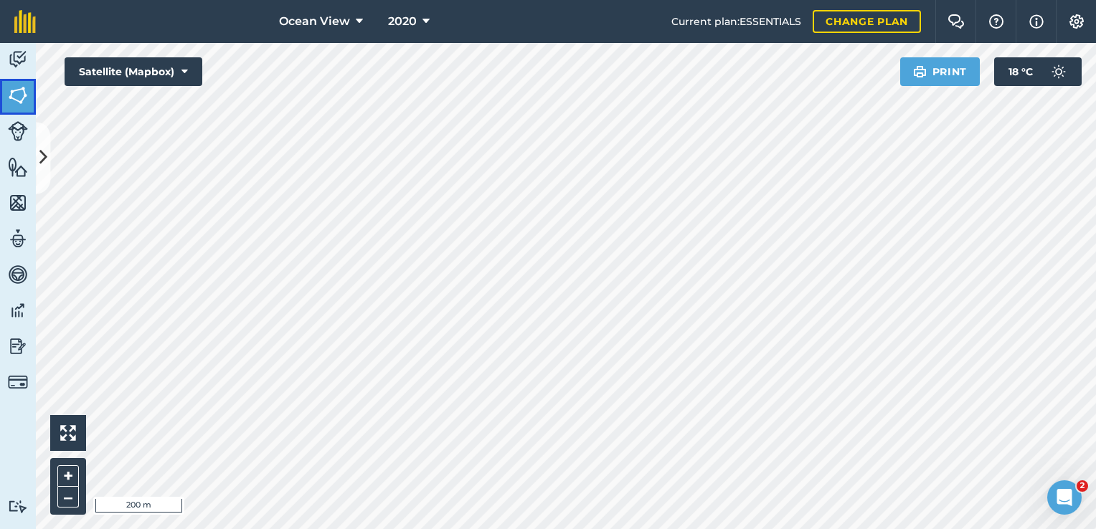
click at [15, 98] on img at bounding box center [18, 96] width 20 height 22
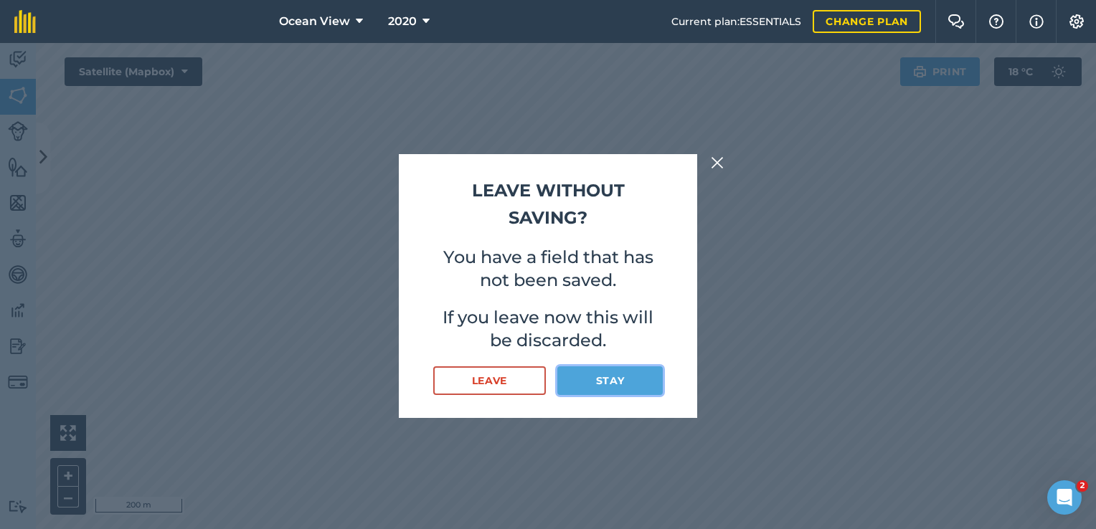
click at [613, 385] on button "Stay" at bounding box center [609, 381] width 105 height 29
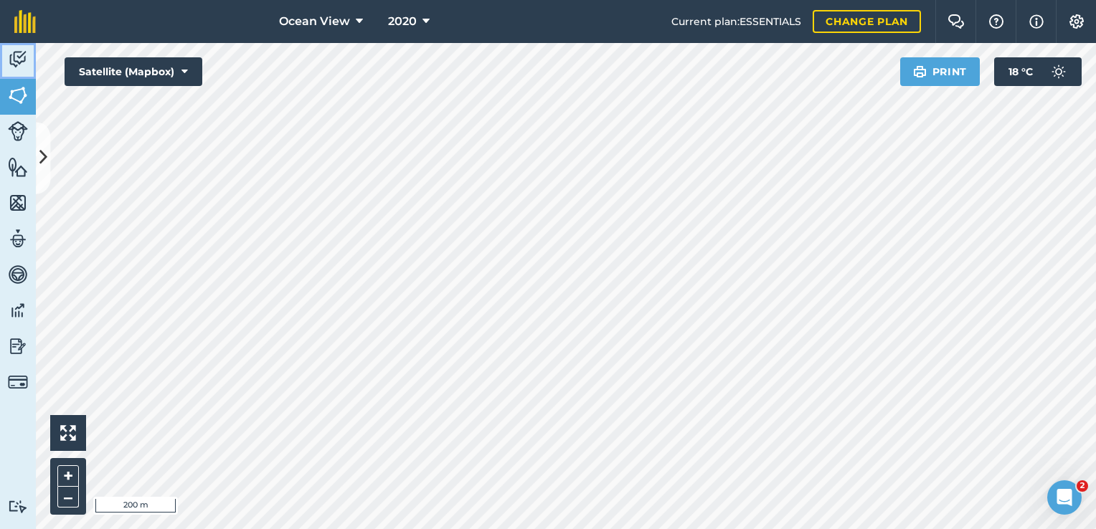
click at [26, 56] on img at bounding box center [18, 60] width 20 height 22
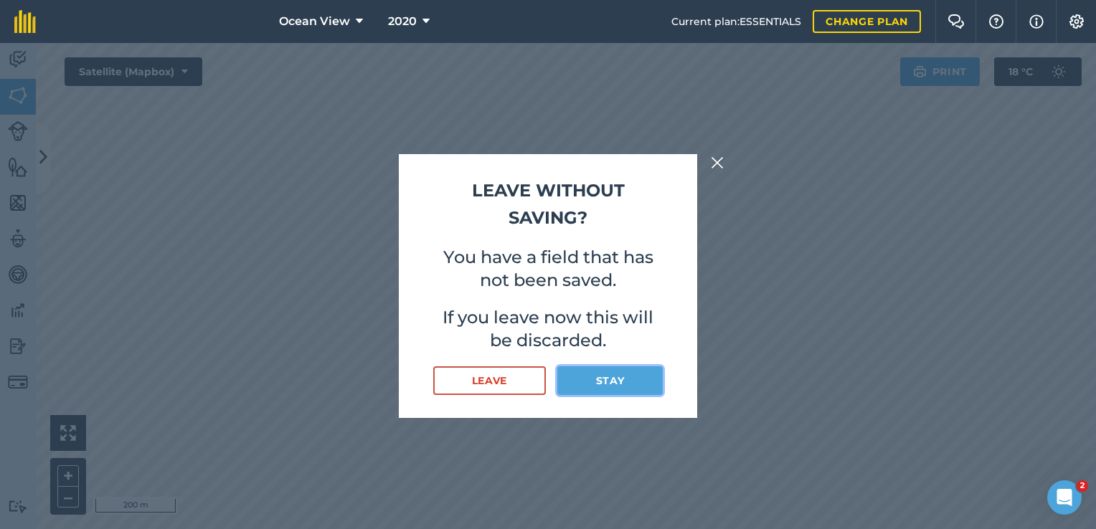
click at [610, 390] on button "Stay" at bounding box center [609, 381] width 105 height 29
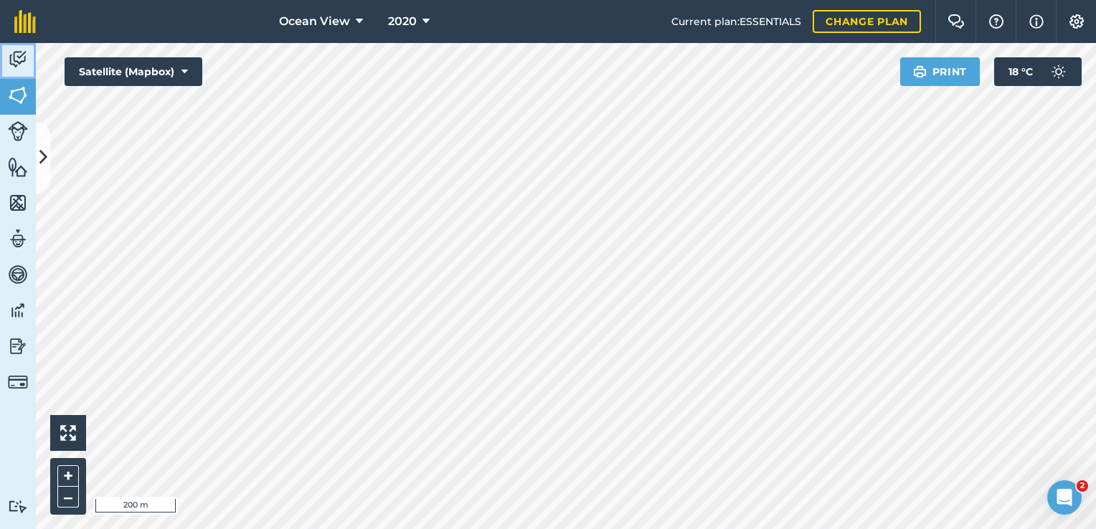
click at [24, 57] on img at bounding box center [18, 60] width 20 height 22
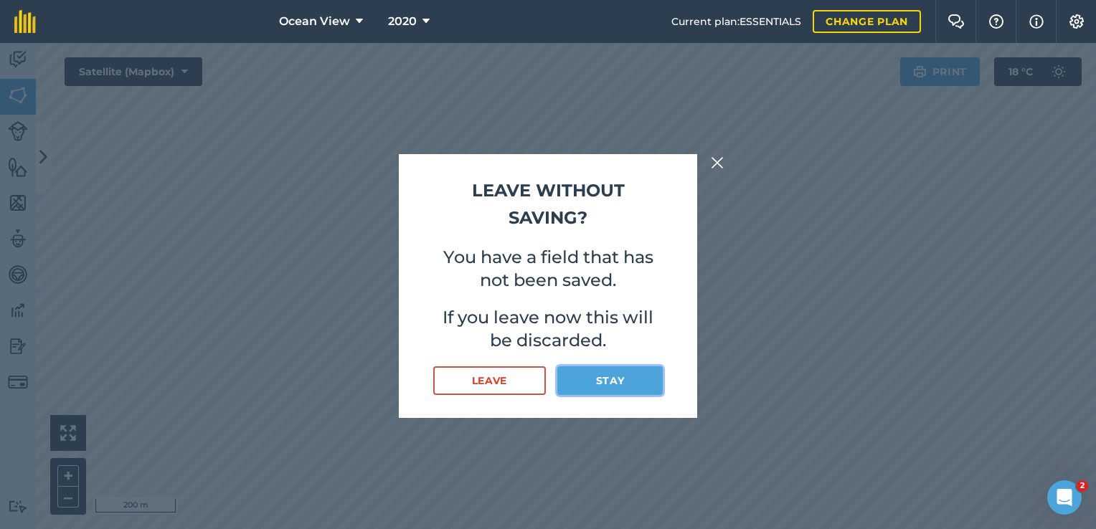
click at [619, 377] on button "Stay" at bounding box center [609, 381] width 105 height 29
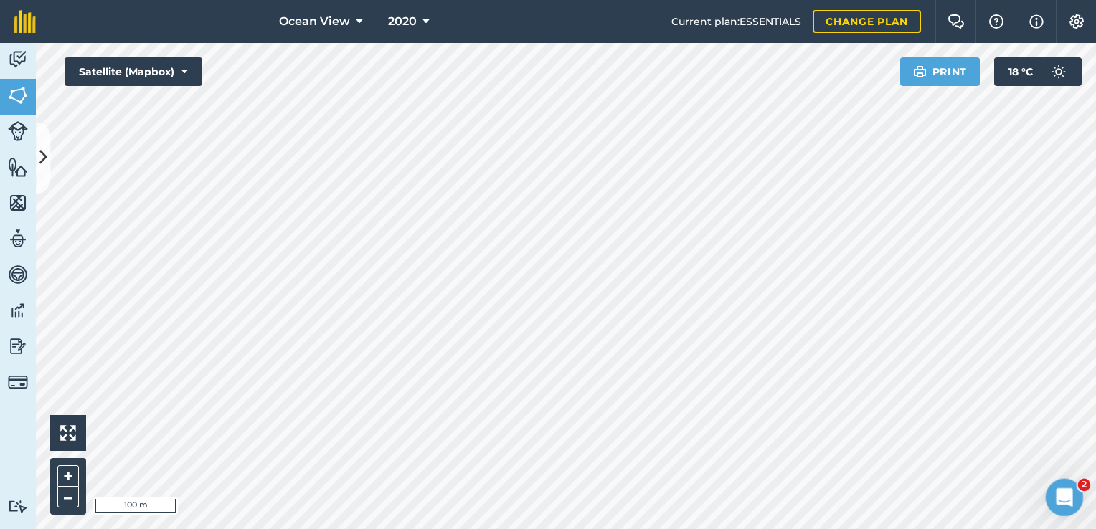
click at [1063, 494] on icon "Open Intercom Messenger" at bounding box center [1062, 495] width 10 height 11
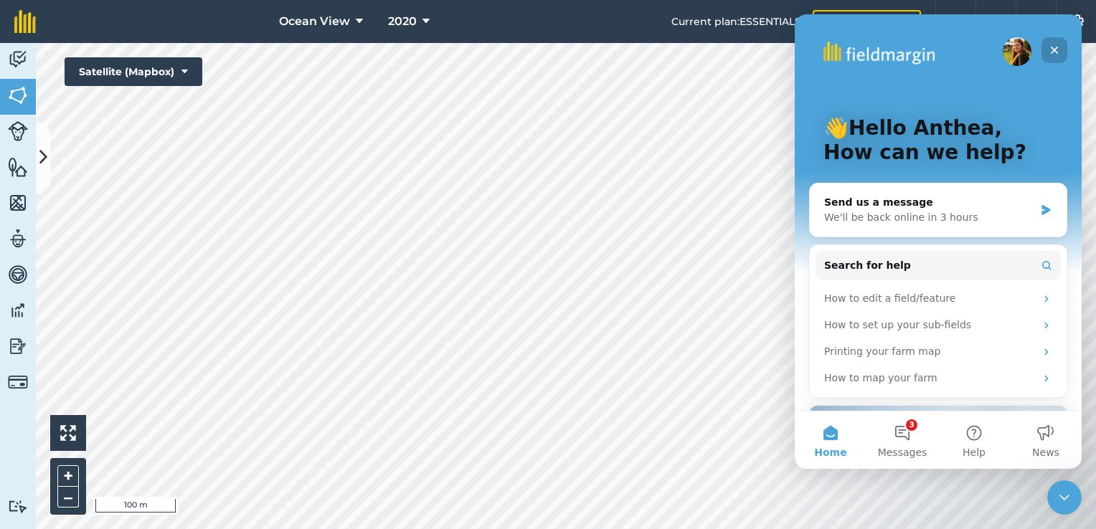
click at [1052, 49] on icon "Close" at bounding box center [1054, 49] width 11 height 11
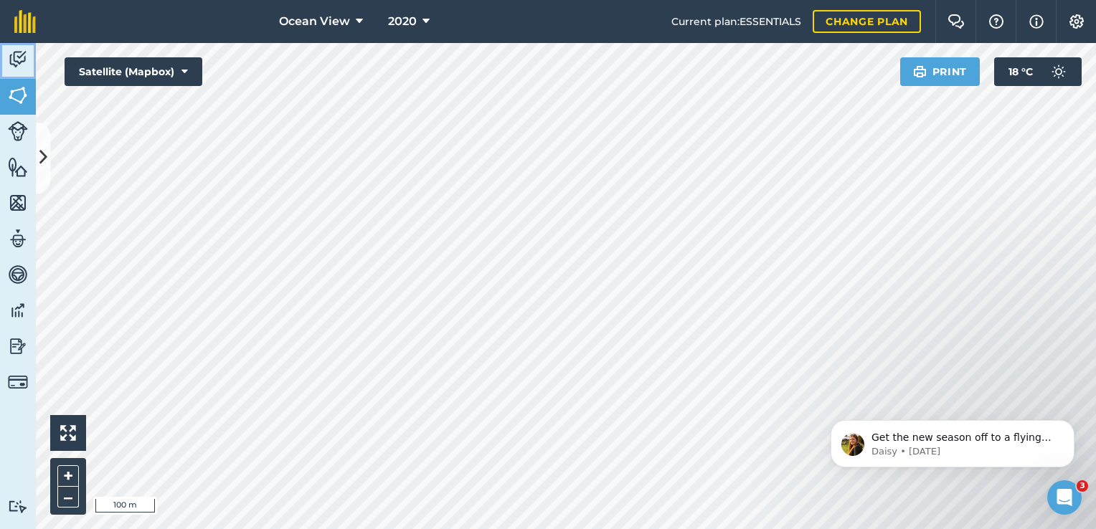
click at [21, 61] on img at bounding box center [18, 60] width 20 height 22
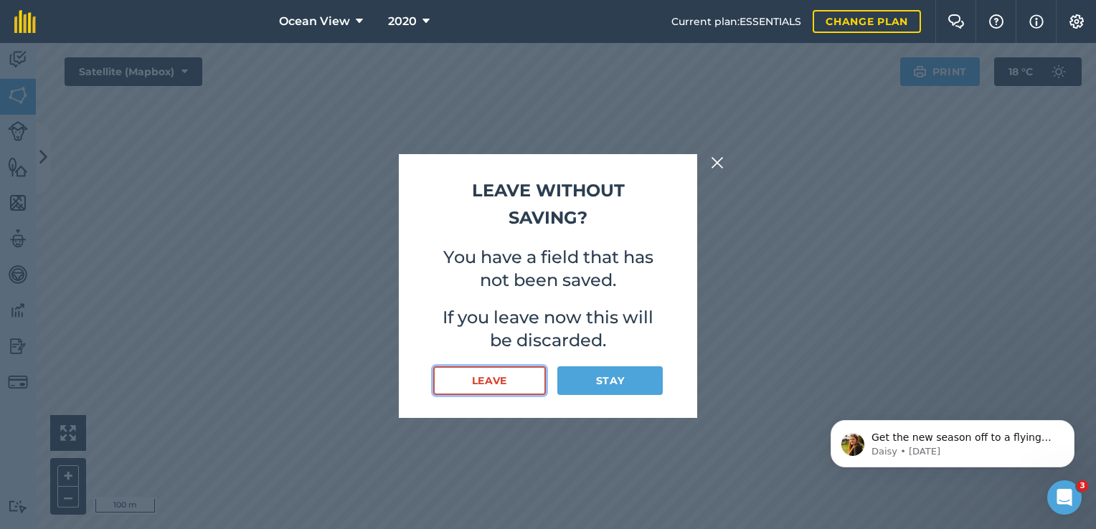
click at [482, 379] on button "Leave" at bounding box center [489, 381] width 113 height 29
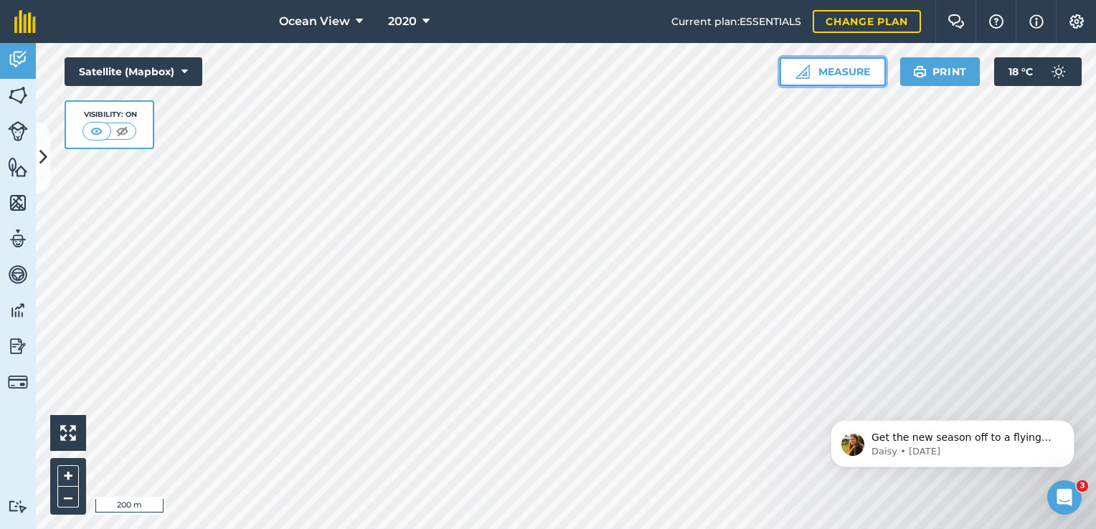
click at [819, 65] on button "Measure" at bounding box center [833, 71] width 106 height 29
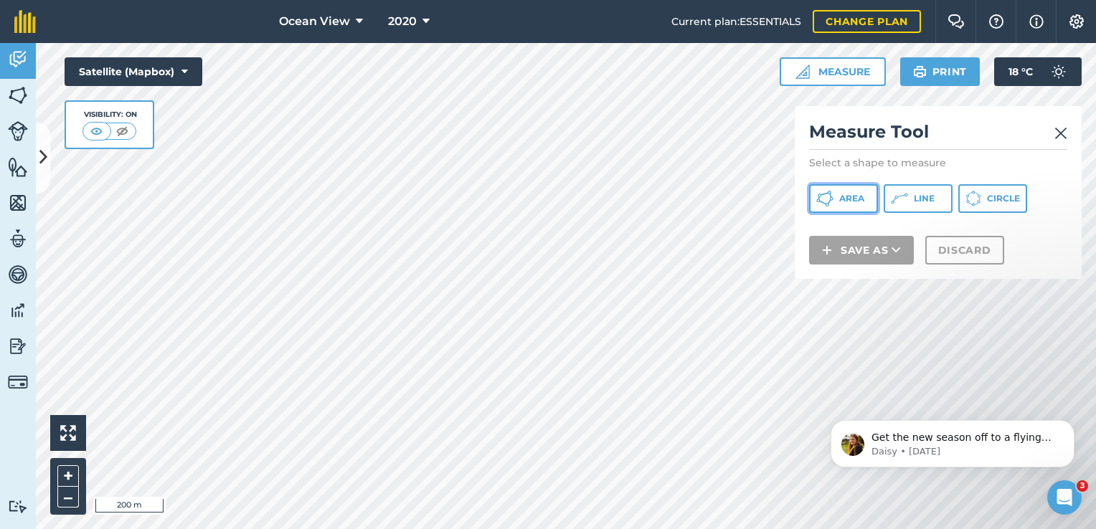
click at [861, 204] on span "Area" at bounding box center [851, 198] width 25 height 11
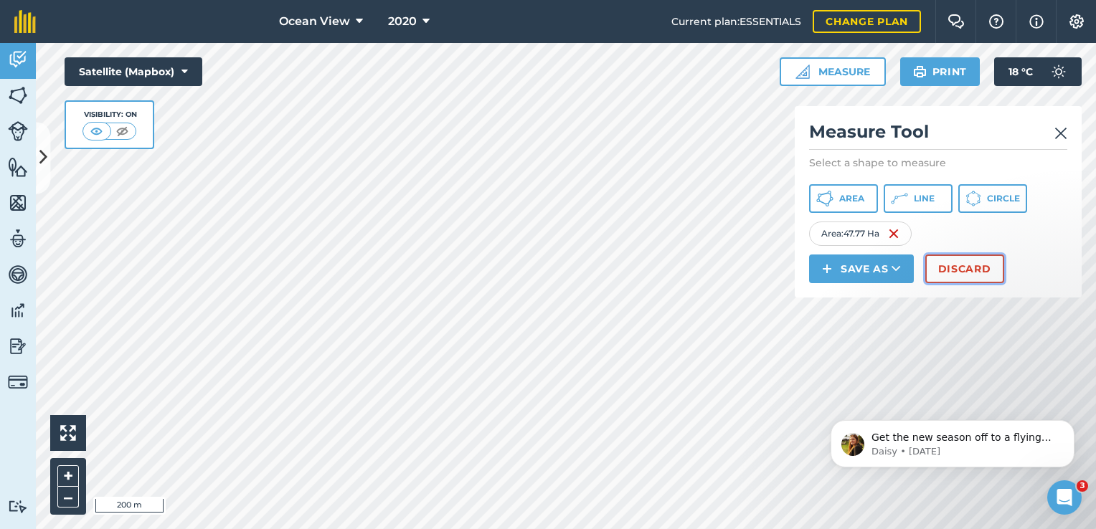
click at [973, 265] on button "Discard" at bounding box center [964, 269] width 79 height 29
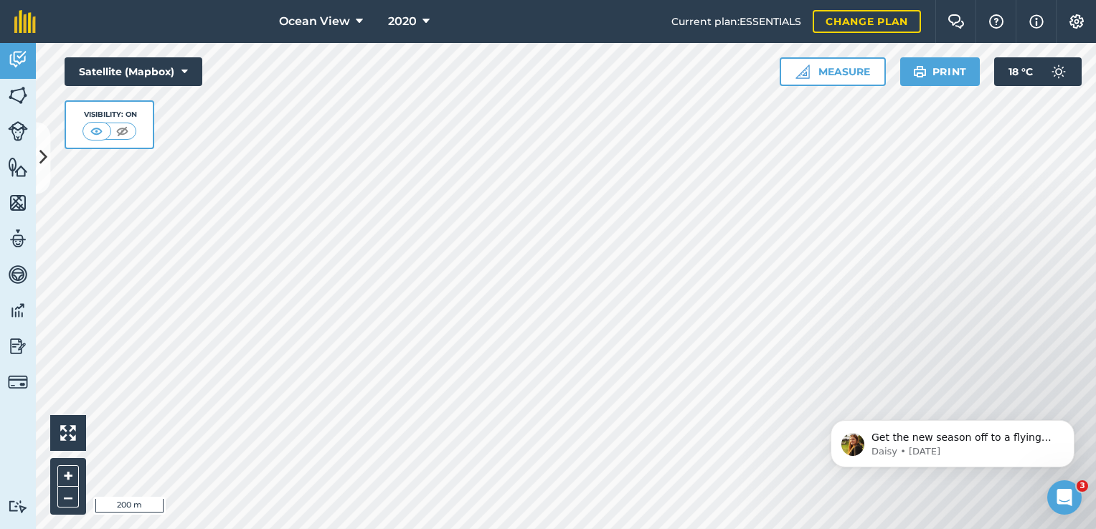
click at [864, 529] on html "Ocean View 2020 Current plan : ESSENTIALS Change plan Farm Chat Help Info Setti…" at bounding box center [548, 264] width 1096 height 529
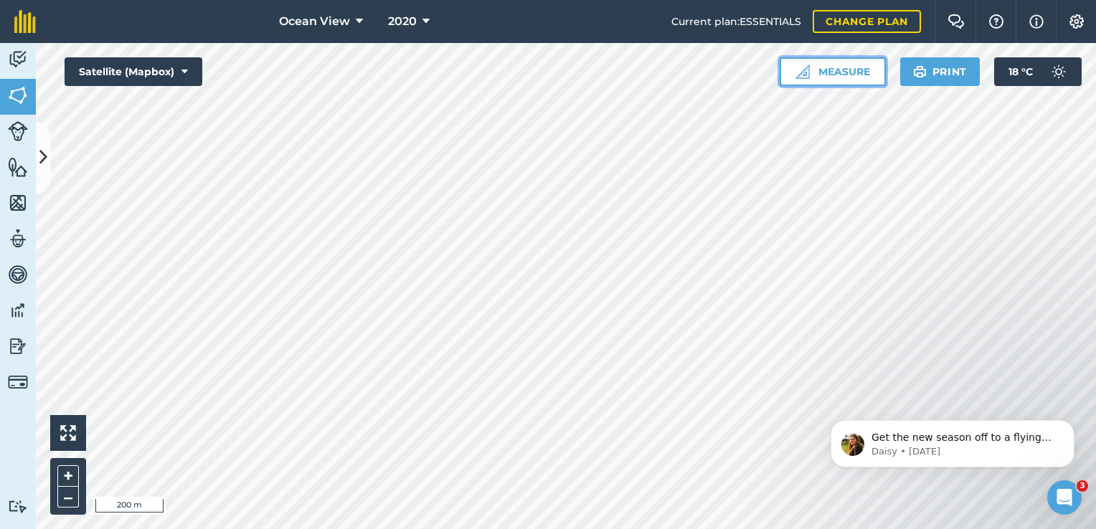
click at [837, 69] on button "Measure" at bounding box center [833, 71] width 106 height 29
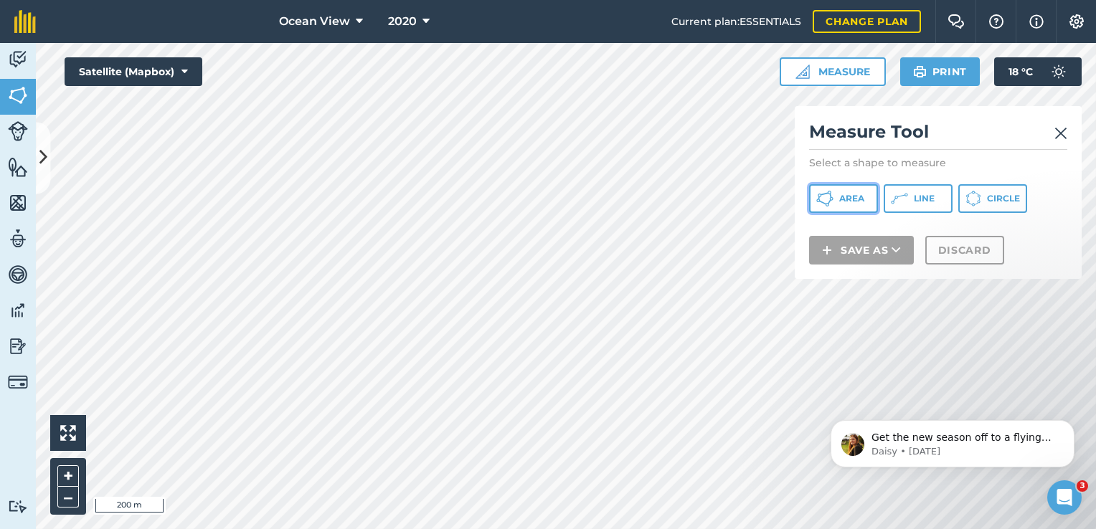
click at [849, 201] on span "Area" at bounding box center [851, 198] width 25 height 11
click at [69, 475] on button "+" at bounding box center [68, 477] width 22 height 22
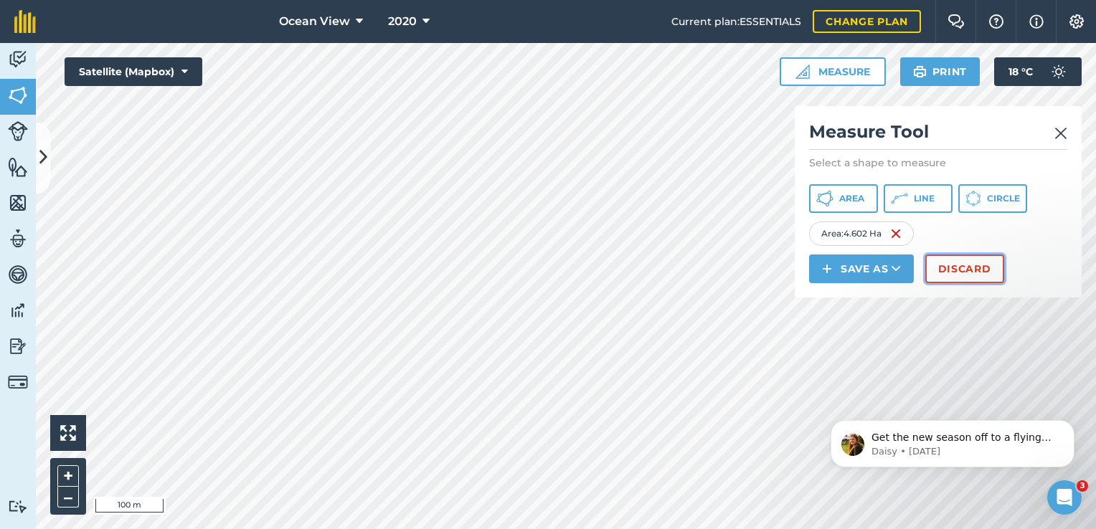
click at [962, 268] on button "Discard" at bounding box center [964, 269] width 79 height 29
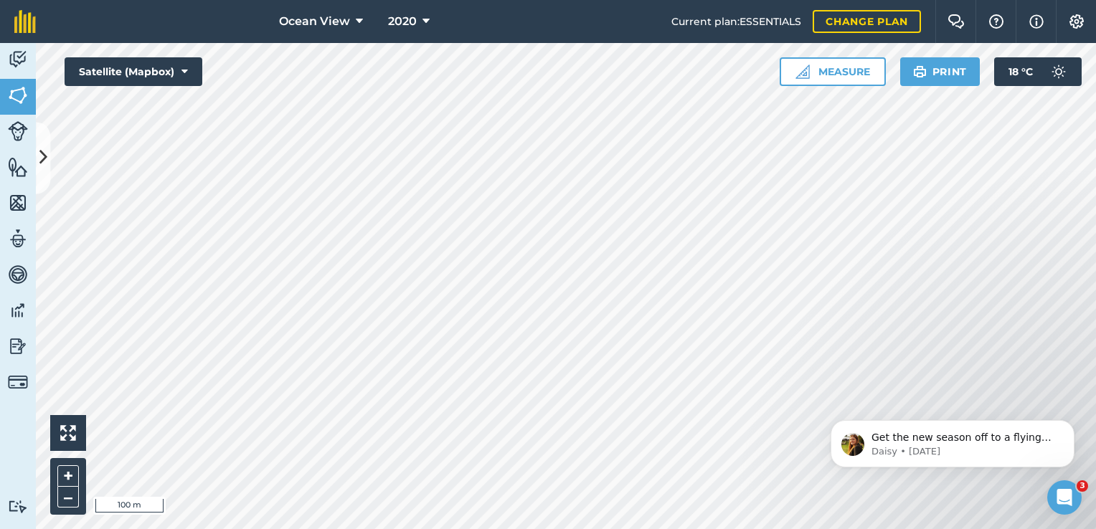
click at [696, 529] on html "Ocean View 2020 Current plan : ESSENTIALS Change plan Farm Chat Help Info Setti…" at bounding box center [548, 264] width 1096 height 529
click at [11, 56] on img at bounding box center [18, 60] width 20 height 22
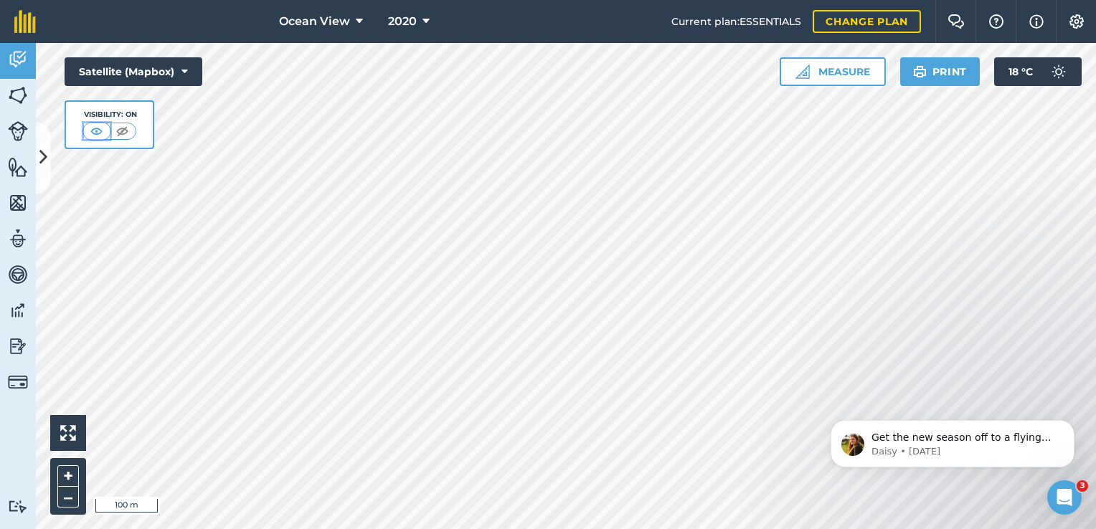
click at [92, 130] on img at bounding box center [97, 131] width 18 height 14
click at [19, 93] on img at bounding box center [18, 96] width 20 height 22
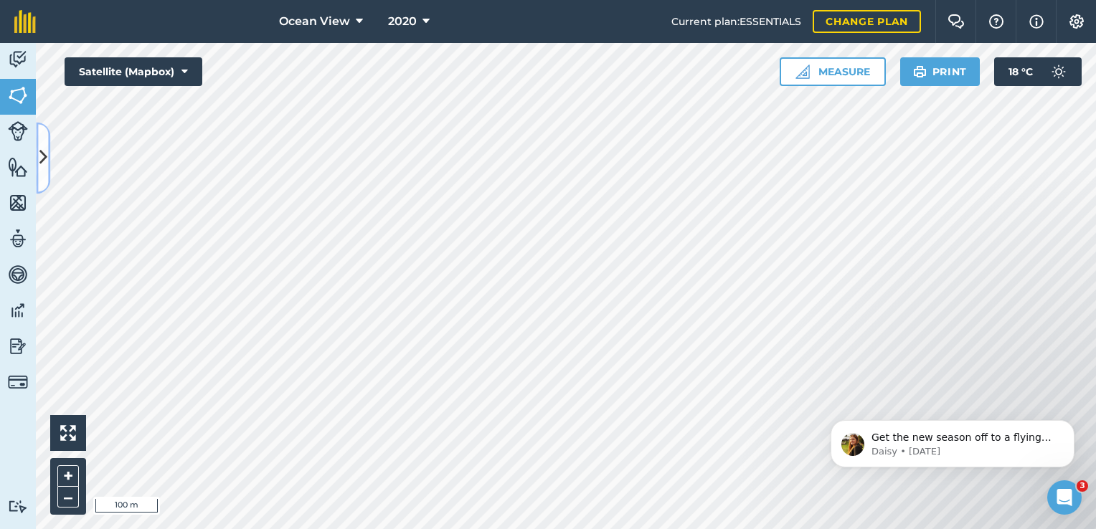
click at [46, 163] on icon at bounding box center [43, 158] width 8 height 25
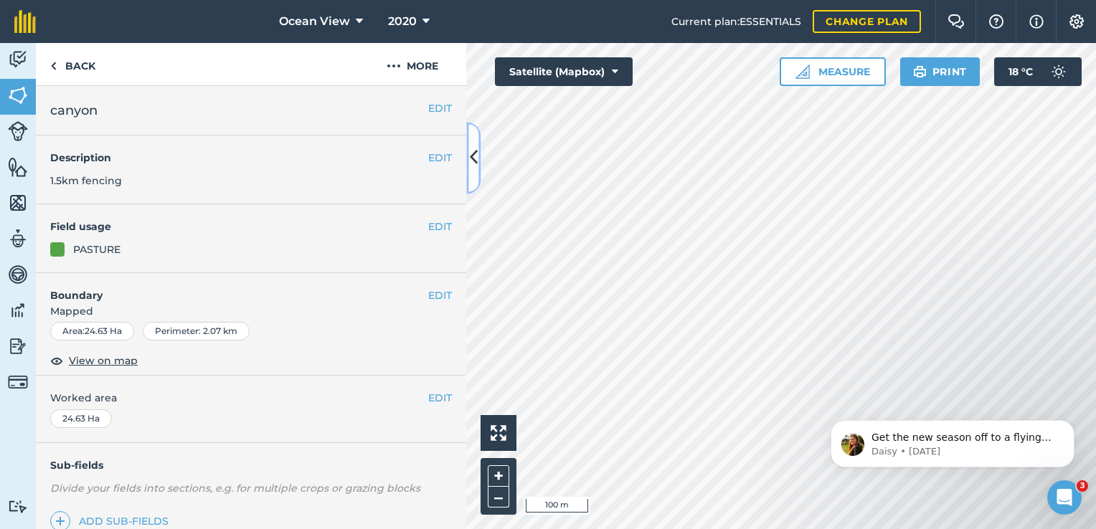
click at [470, 161] on icon at bounding box center [474, 158] width 8 height 25
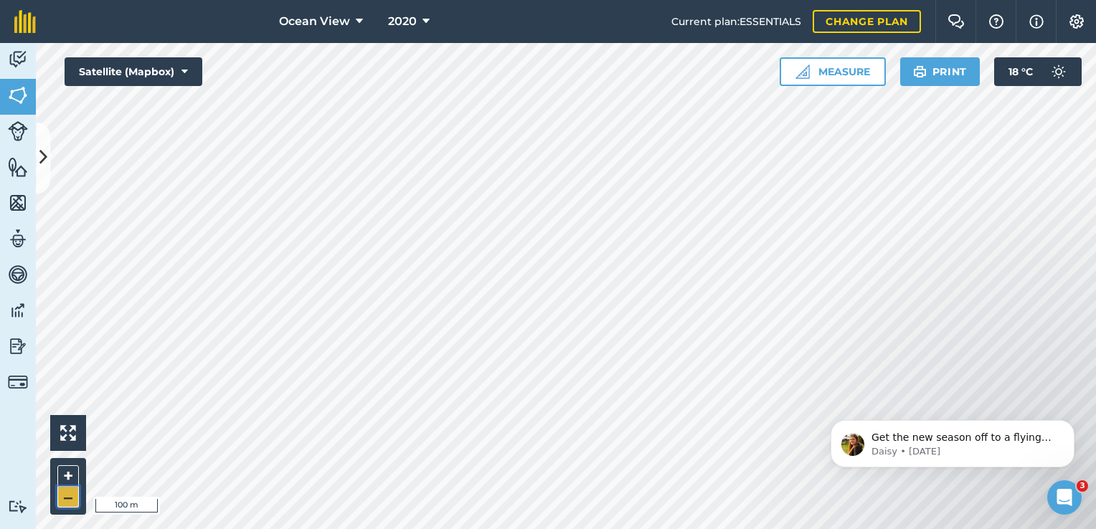
click at [69, 497] on button "–" at bounding box center [68, 497] width 22 height 21
click at [71, 474] on button "+" at bounding box center [68, 477] width 22 height 22
click at [67, 497] on button "–" at bounding box center [68, 497] width 22 height 21
click at [66, 480] on button "+" at bounding box center [68, 477] width 22 height 22
click at [852, 73] on div "Click to start drawing i 100 m + – Satellite (Mapbox) Measure Print 18 ° C" at bounding box center [566, 286] width 1060 height 486
